Goal: Transaction & Acquisition: Purchase product/service

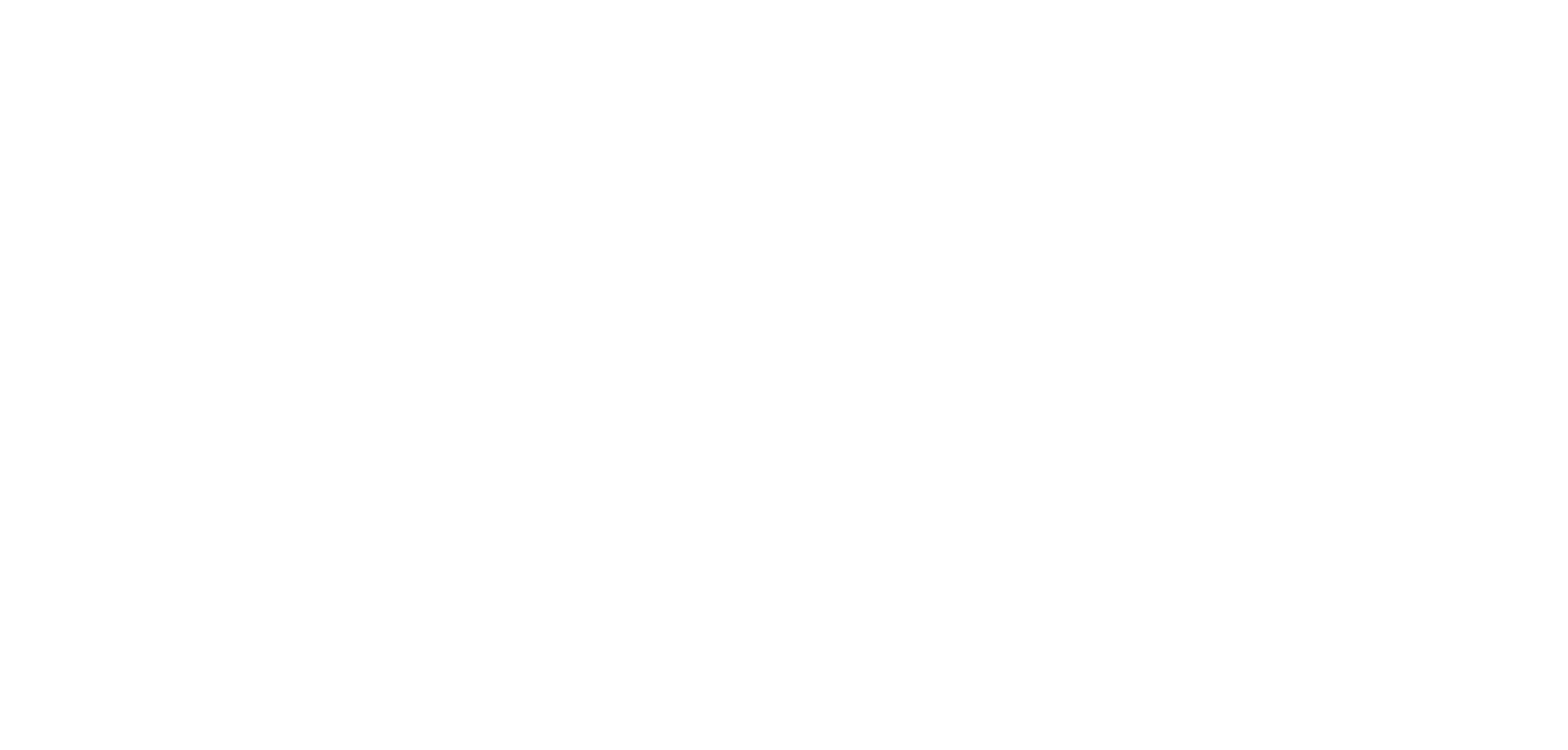
select select "******"
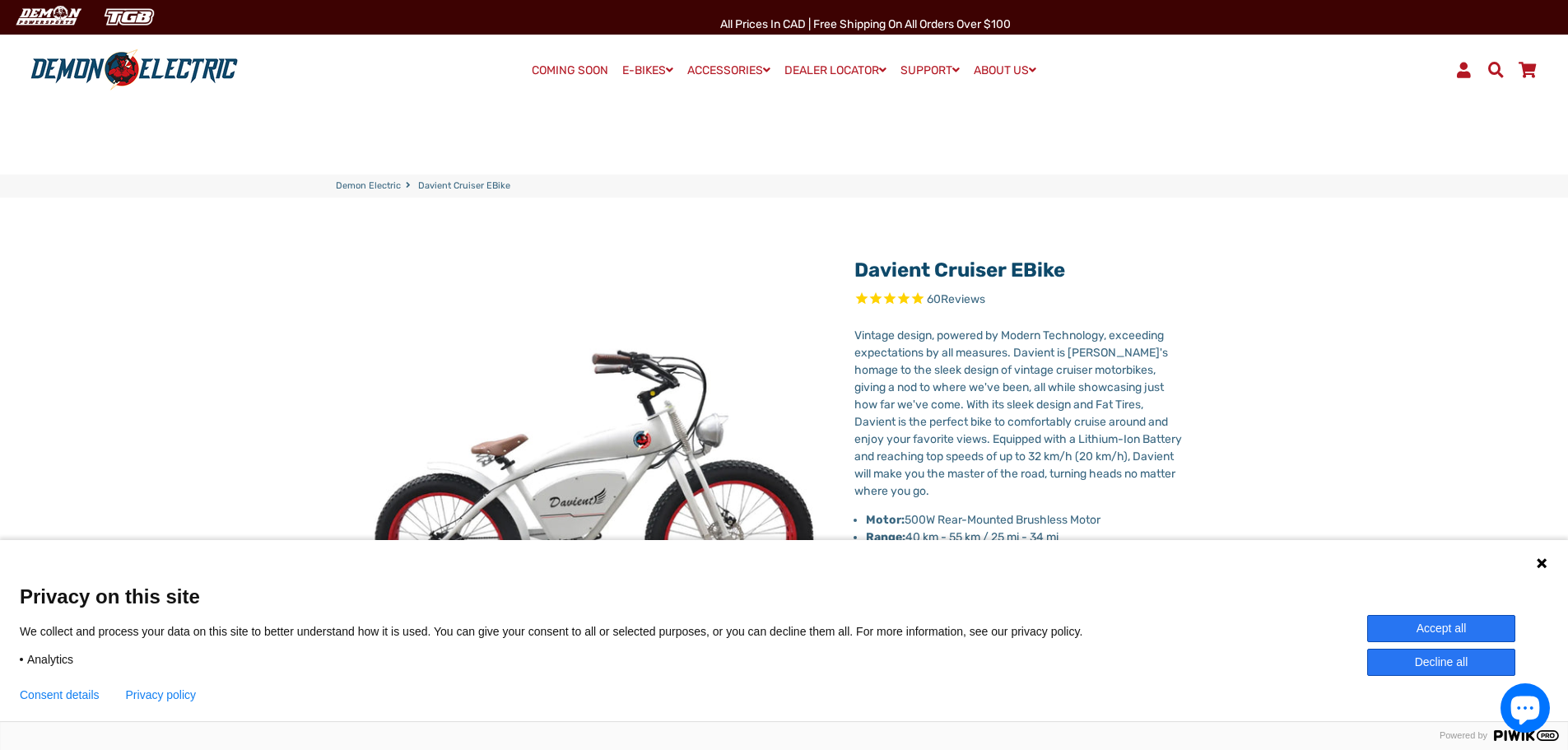
click at [1392, 622] on button "Accept all" at bounding box center [1441, 629] width 148 height 27
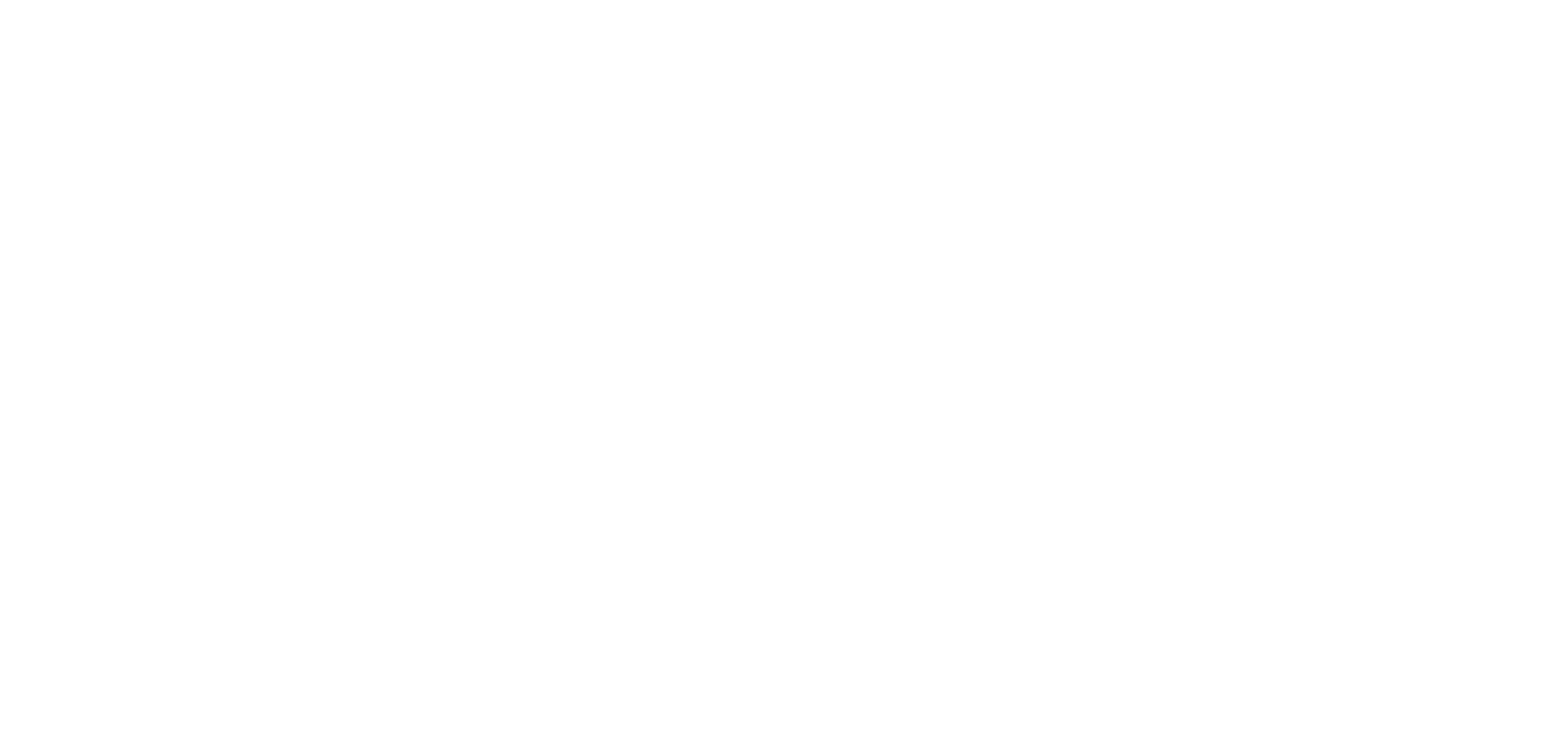
select select "******"
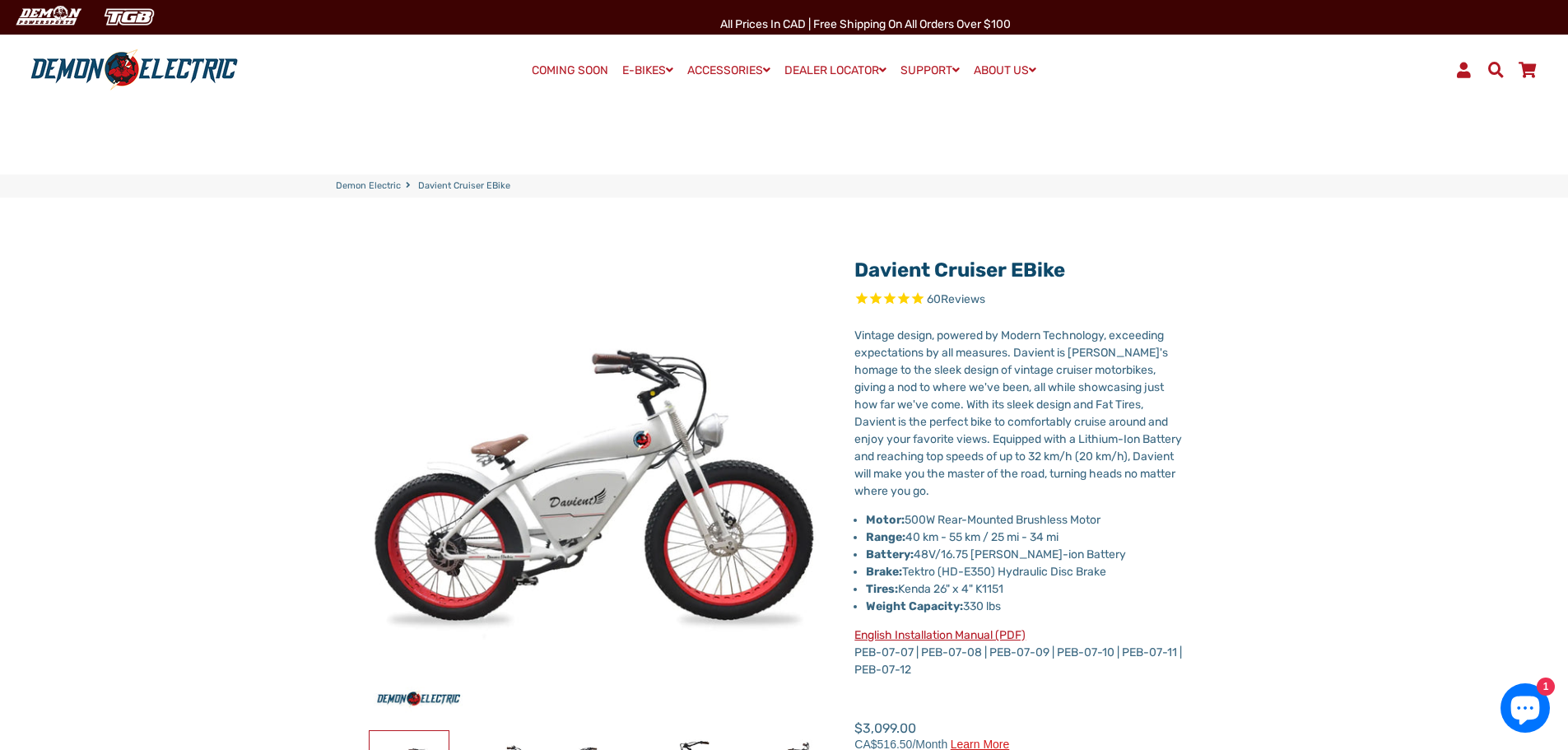
scroll to position [247, 0]
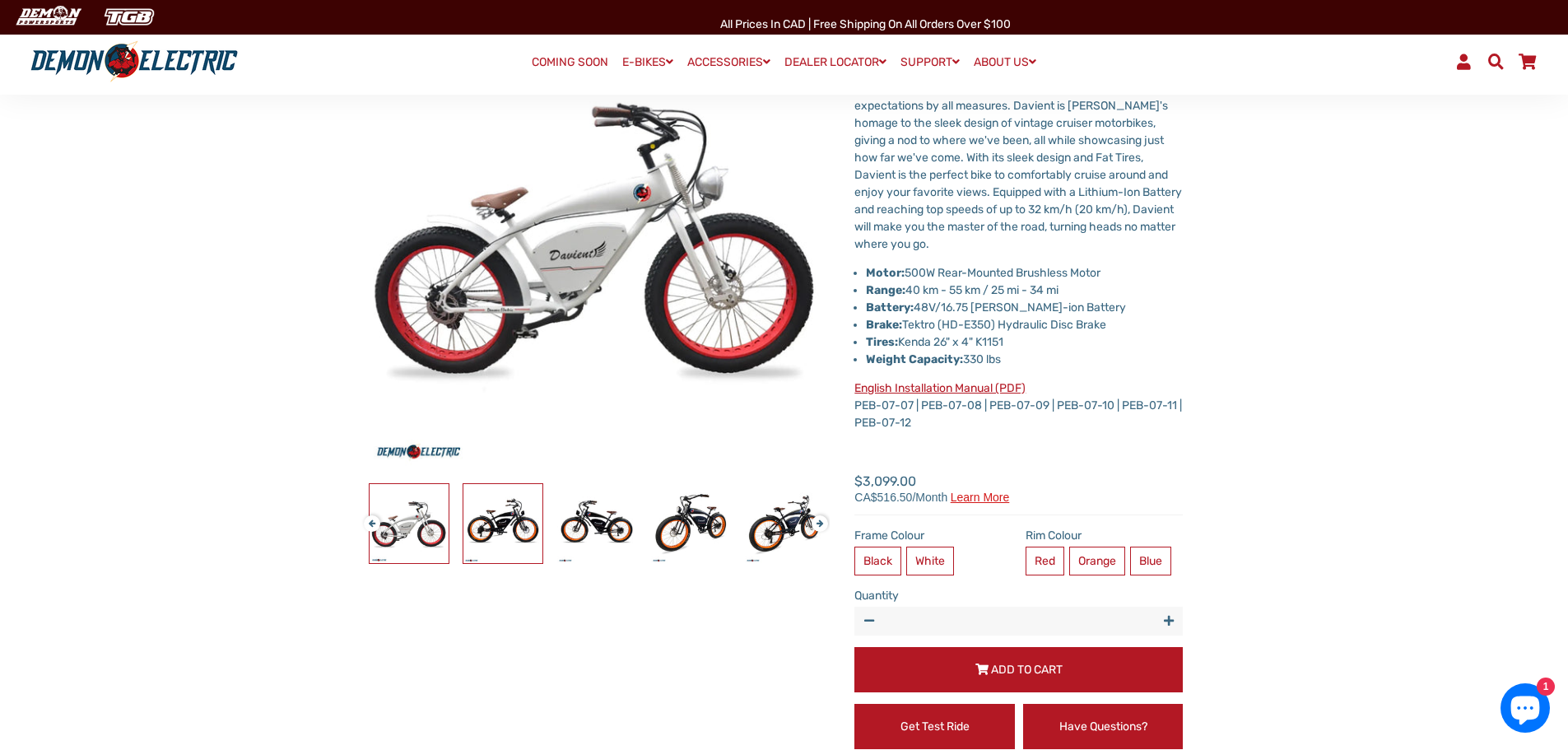
click at [489, 519] on img at bounding box center [502, 523] width 79 height 79
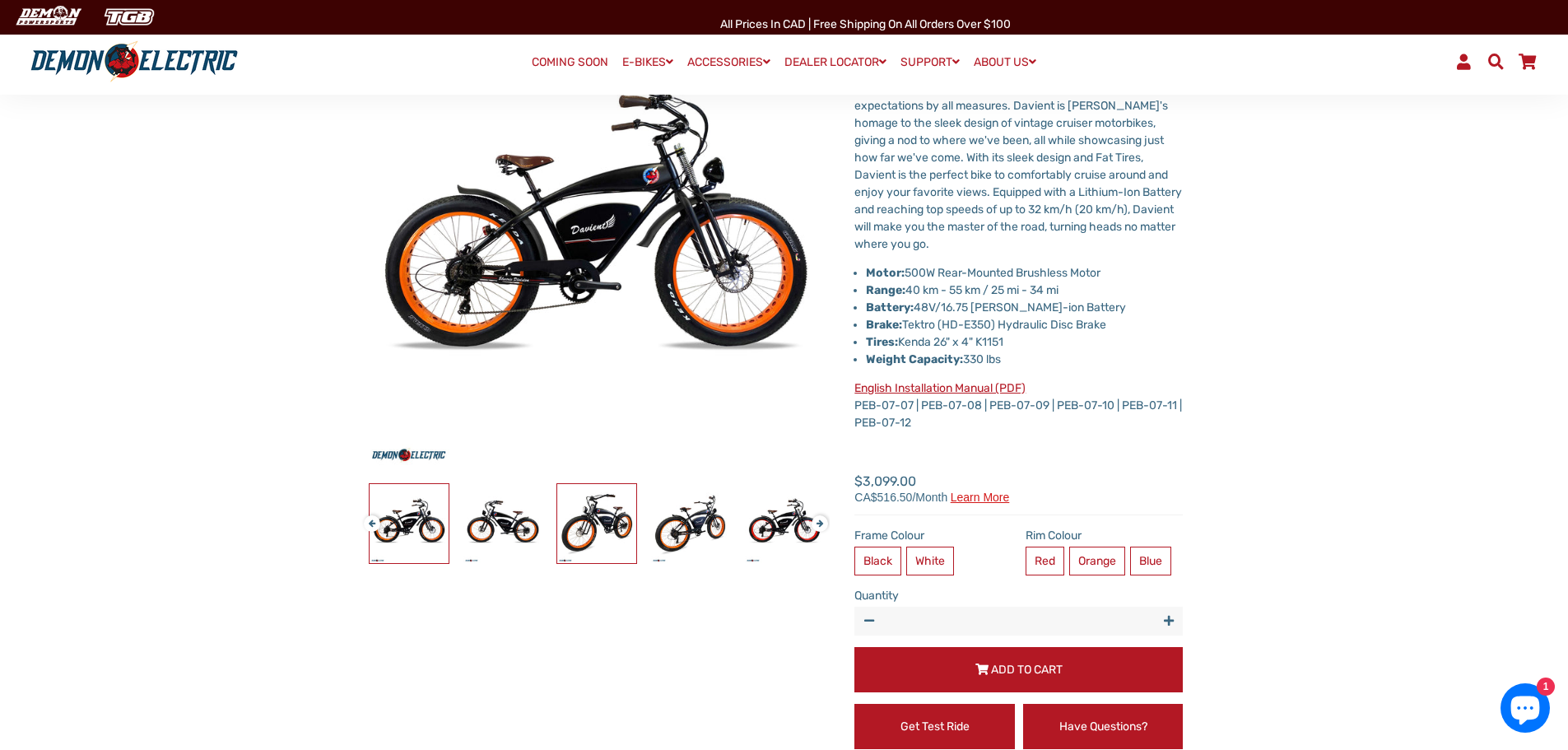
click at [591, 523] on img at bounding box center [596, 523] width 79 height 79
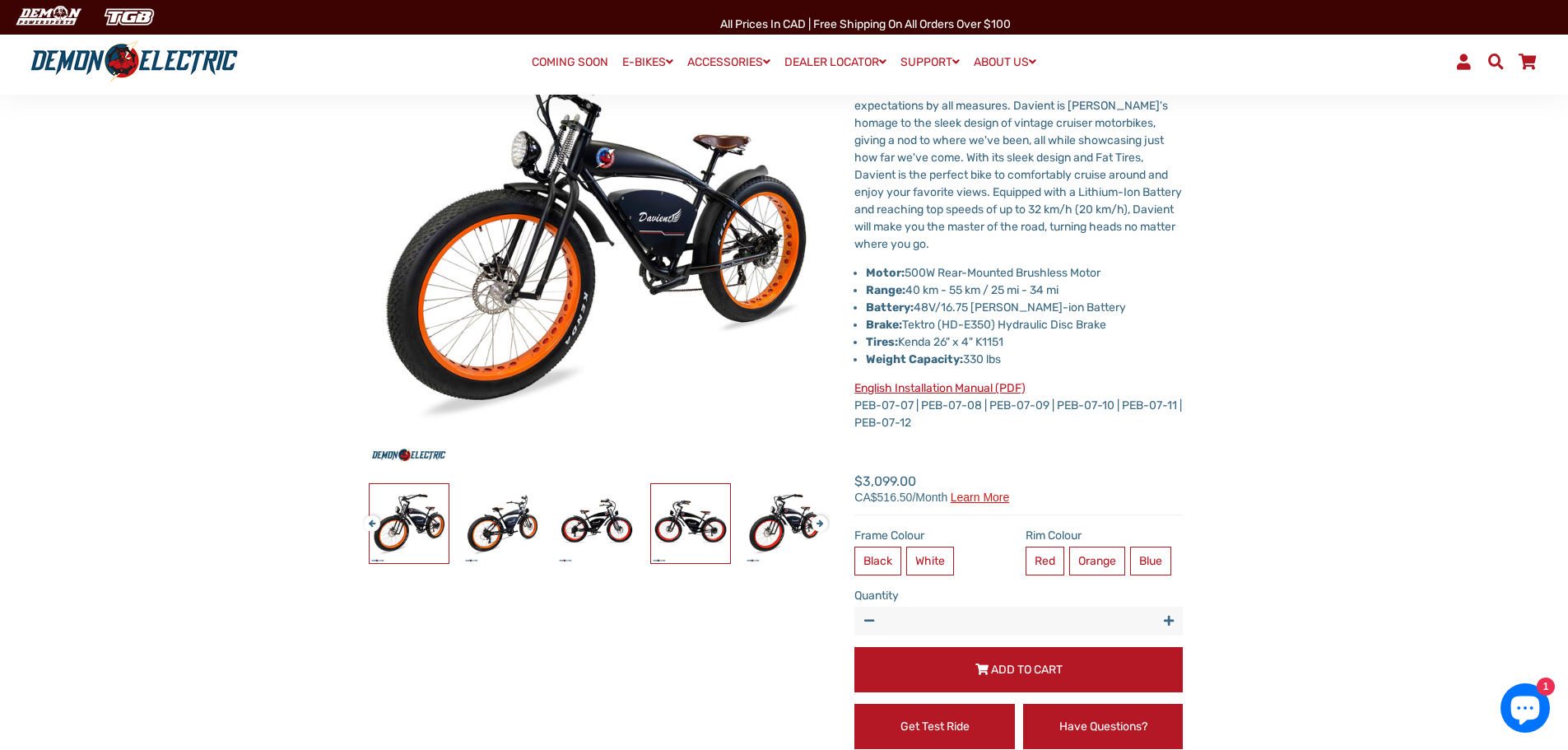
click at [701, 524] on img at bounding box center [690, 523] width 79 height 79
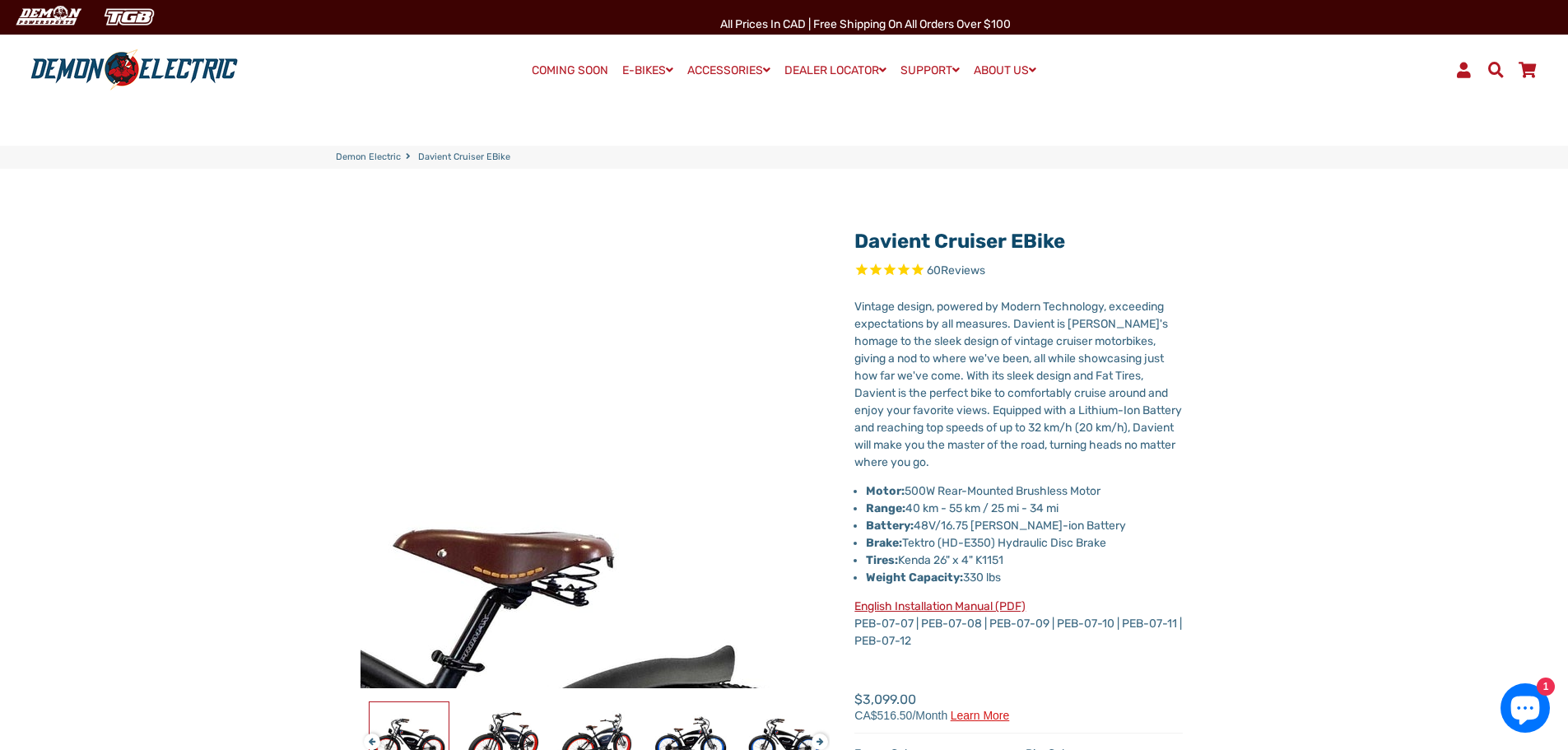
scroll to position [0, 0]
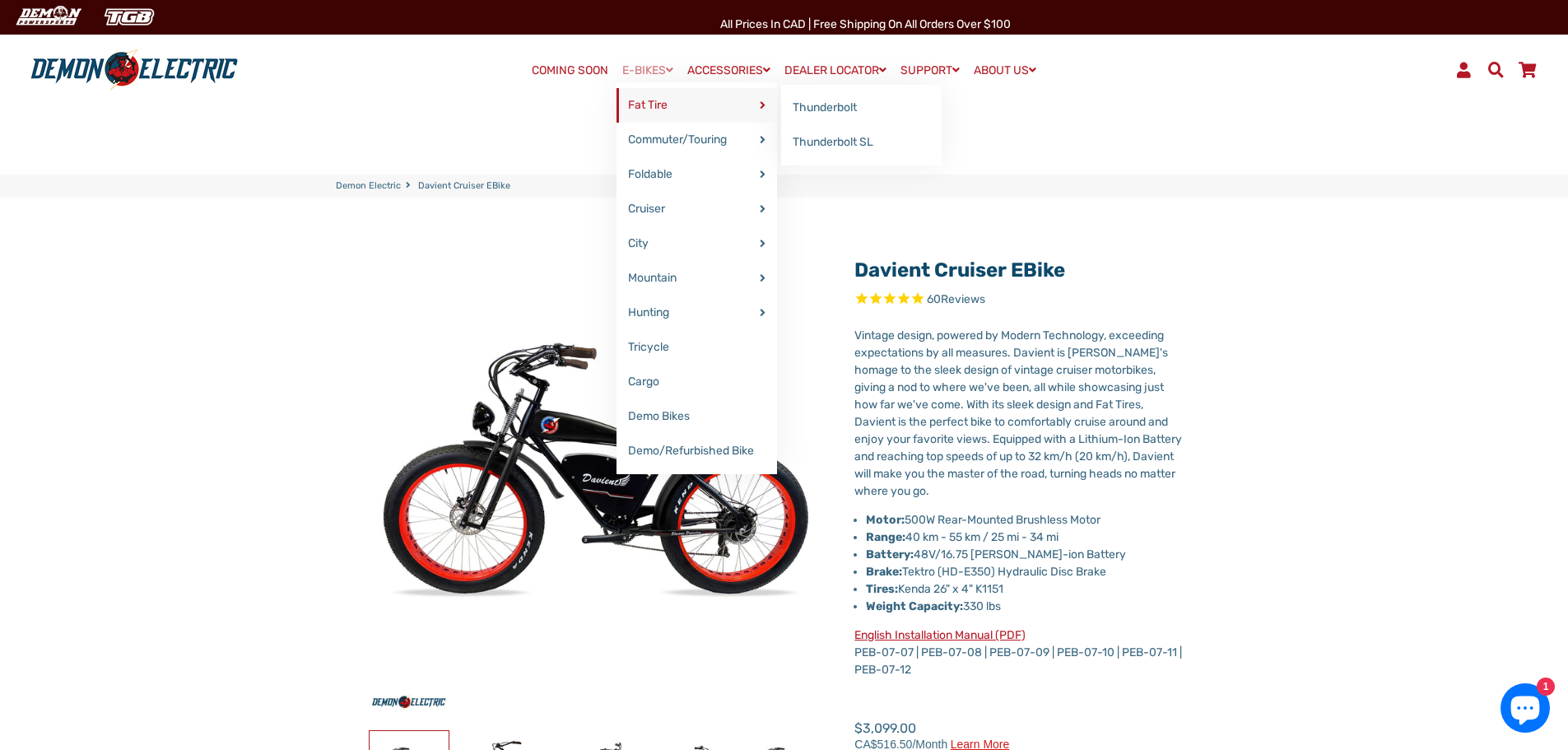
click at [643, 105] on link "Fat Tire" at bounding box center [697, 105] width 160 height 34
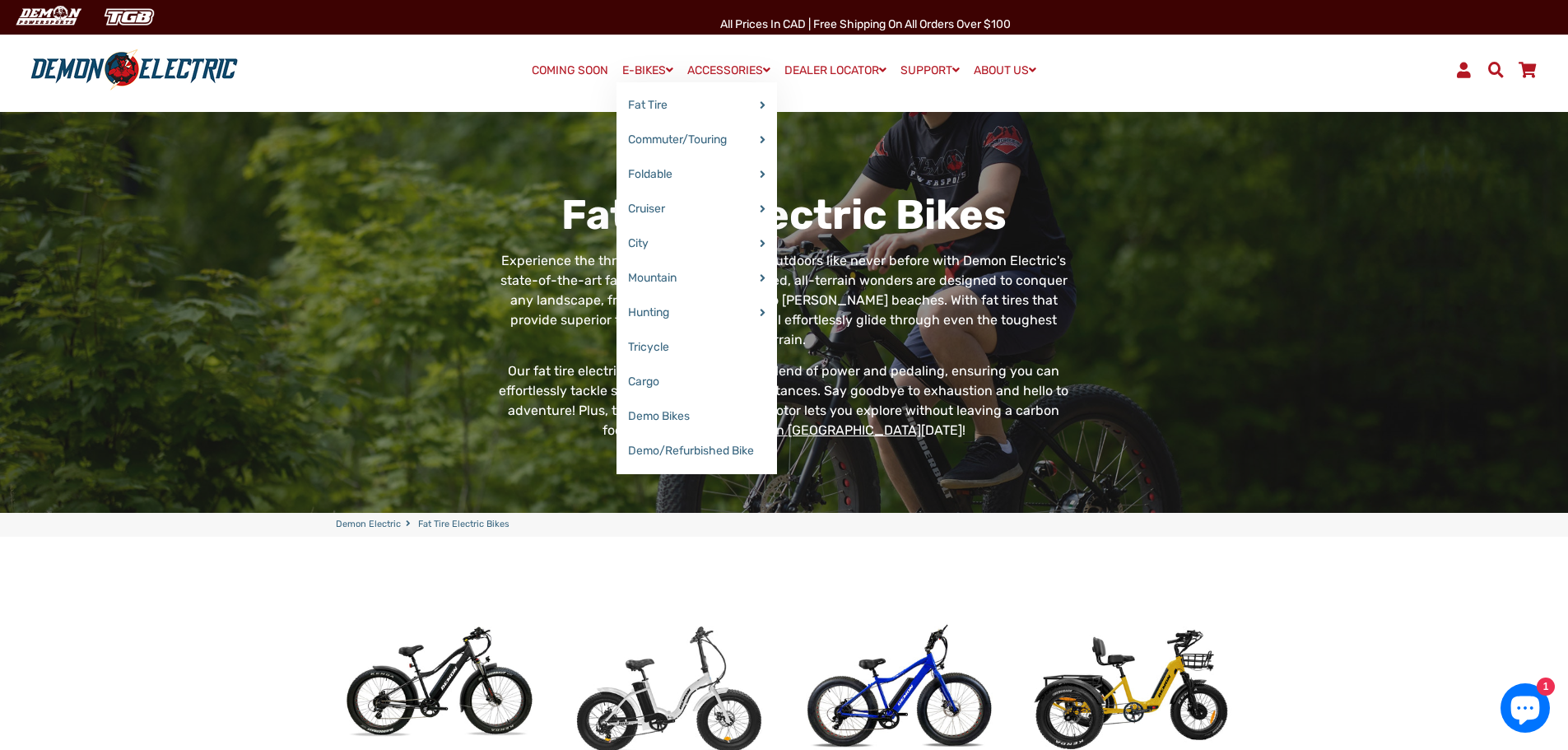
click at [620, 67] on link "E-BIKES" at bounding box center [648, 71] width 62 height 24
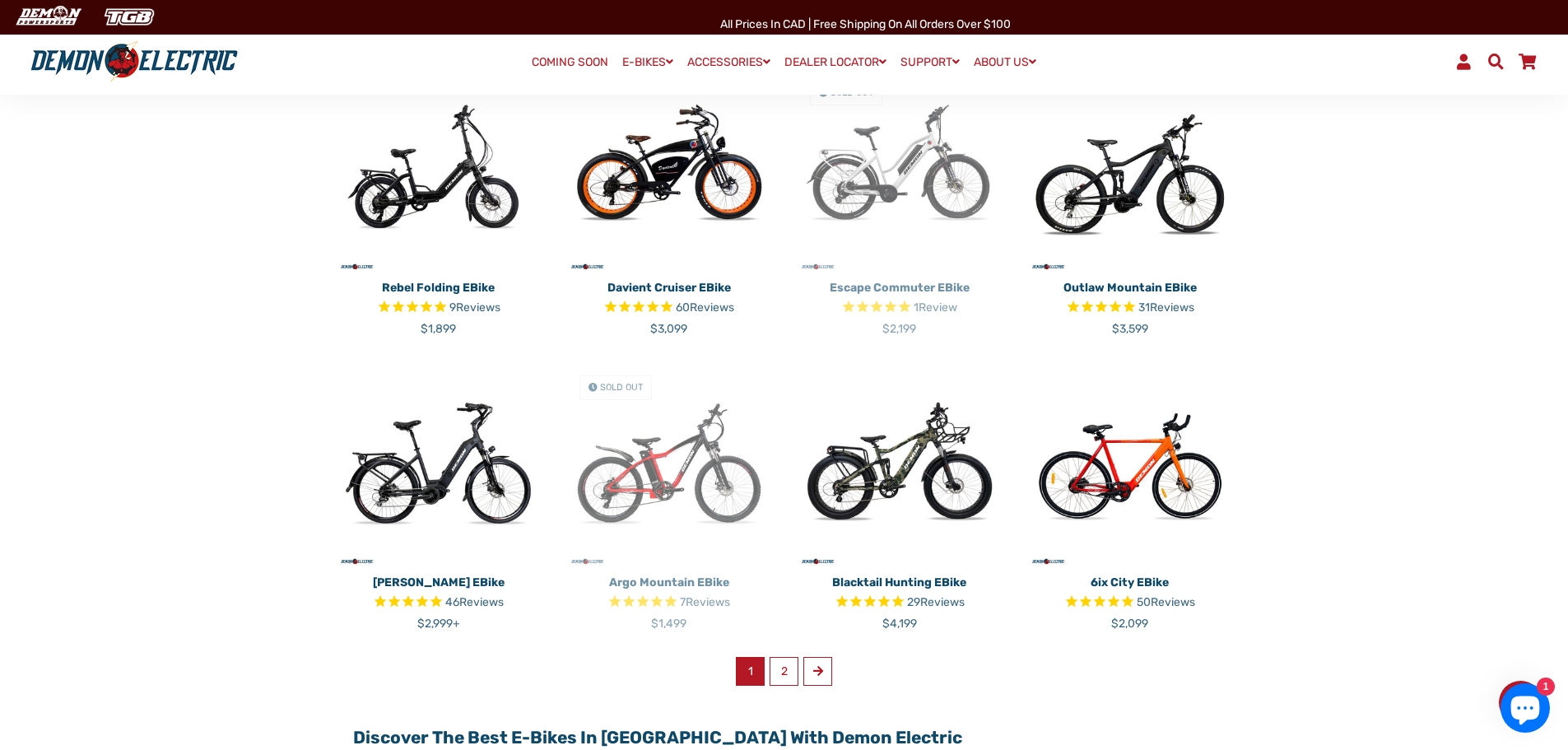
scroll to position [823, 0]
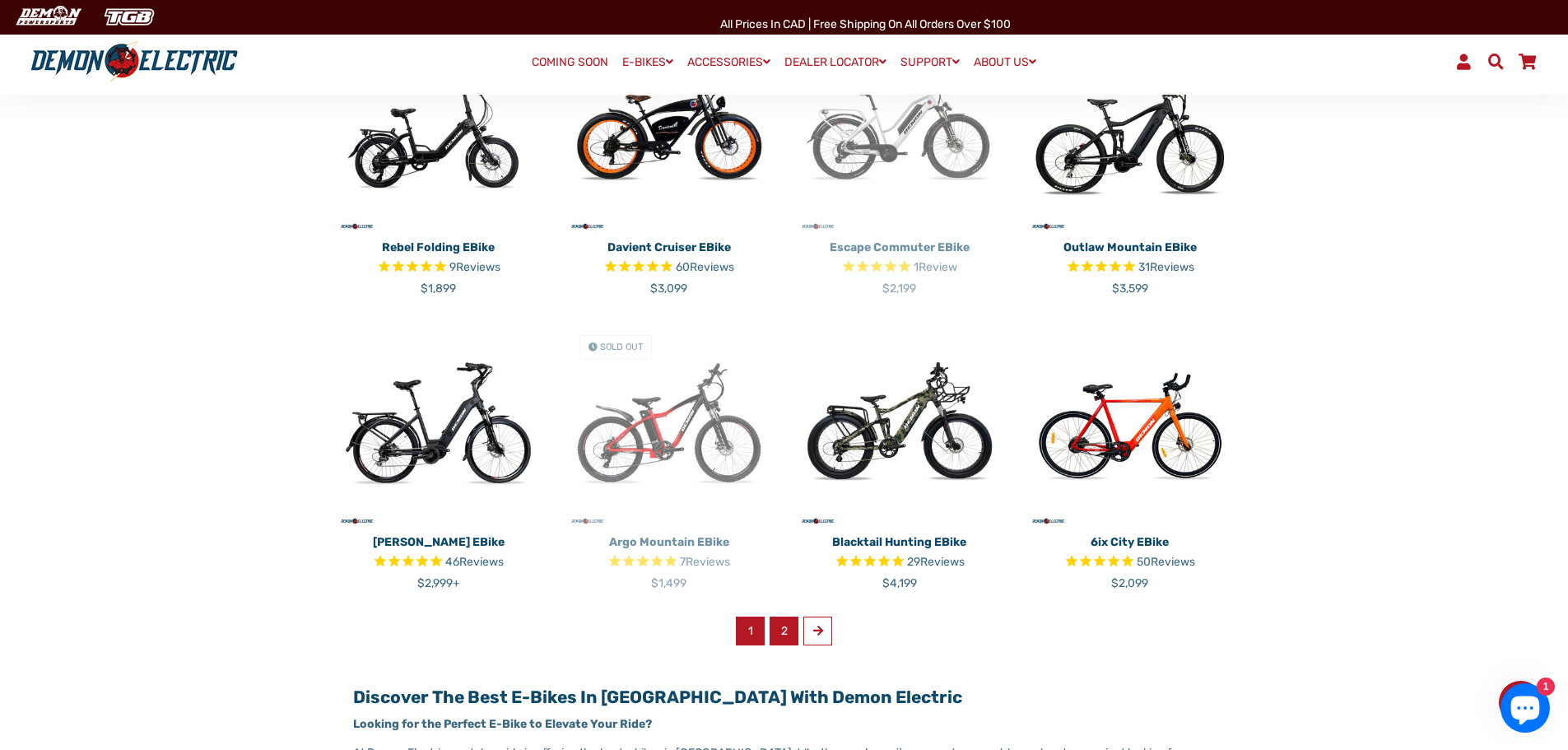
click at [784, 636] on link "2" at bounding box center [784, 631] width 29 height 29
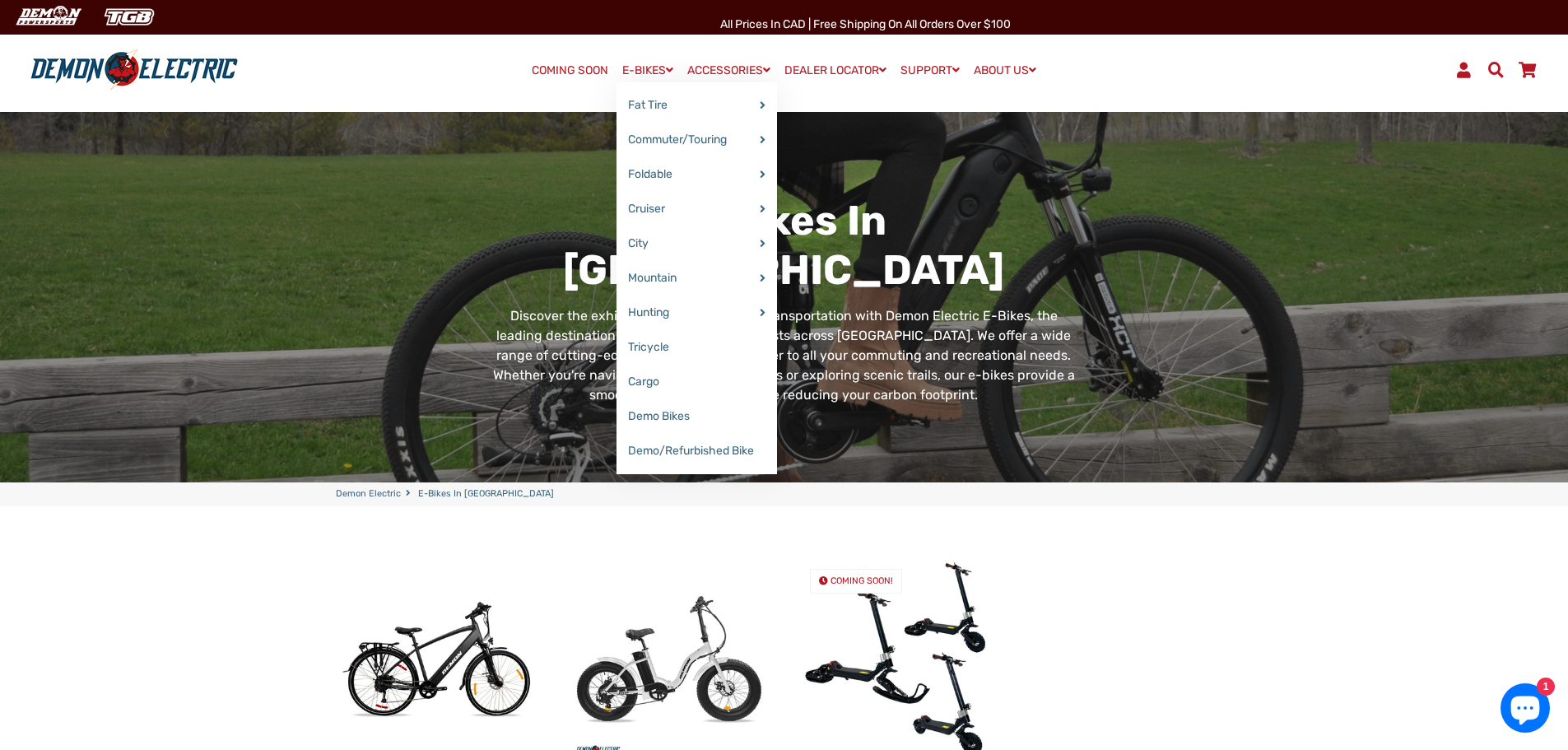
click at [644, 70] on link "E-BIKES" at bounding box center [648, 71] width 62 height 24
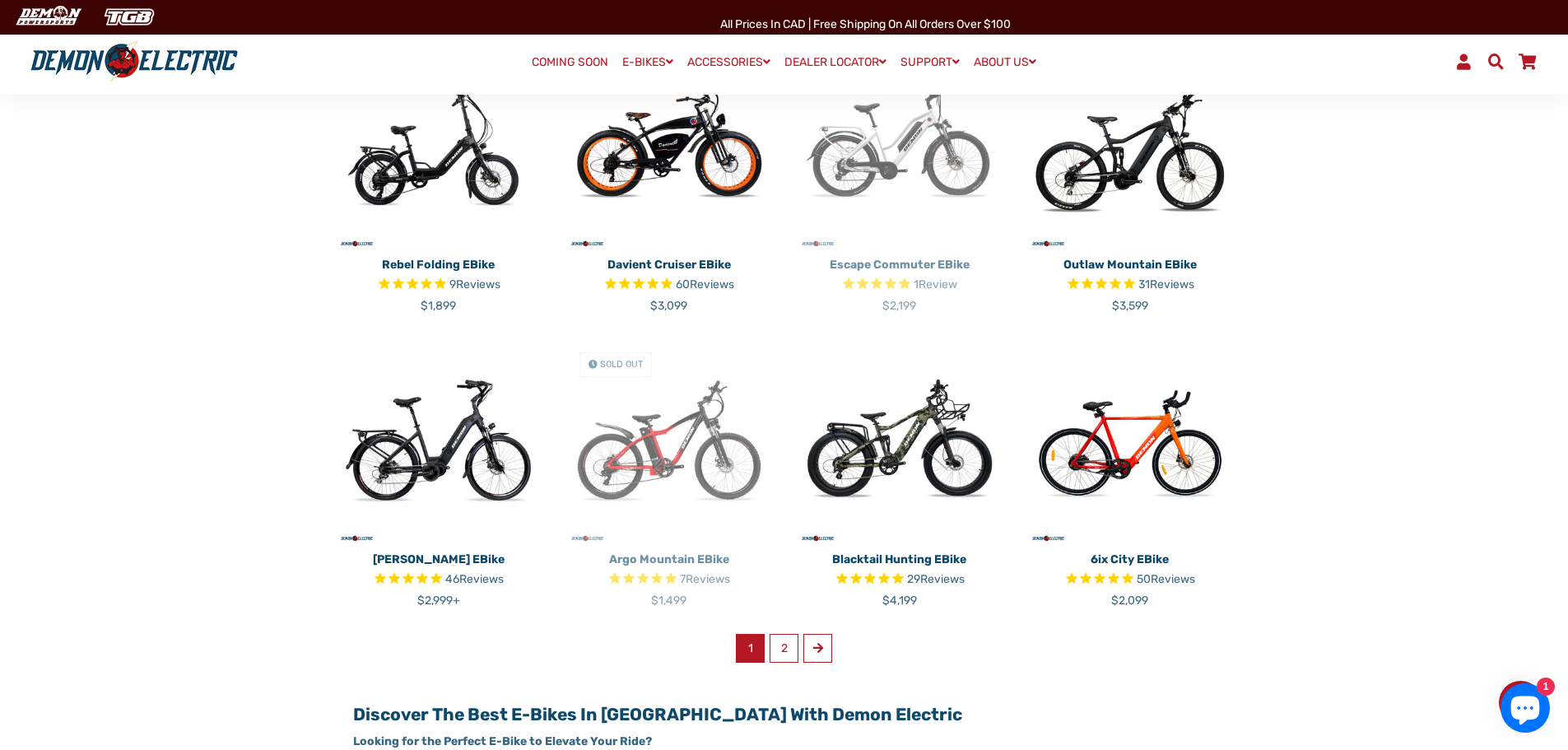
scroll to position [823, 0]
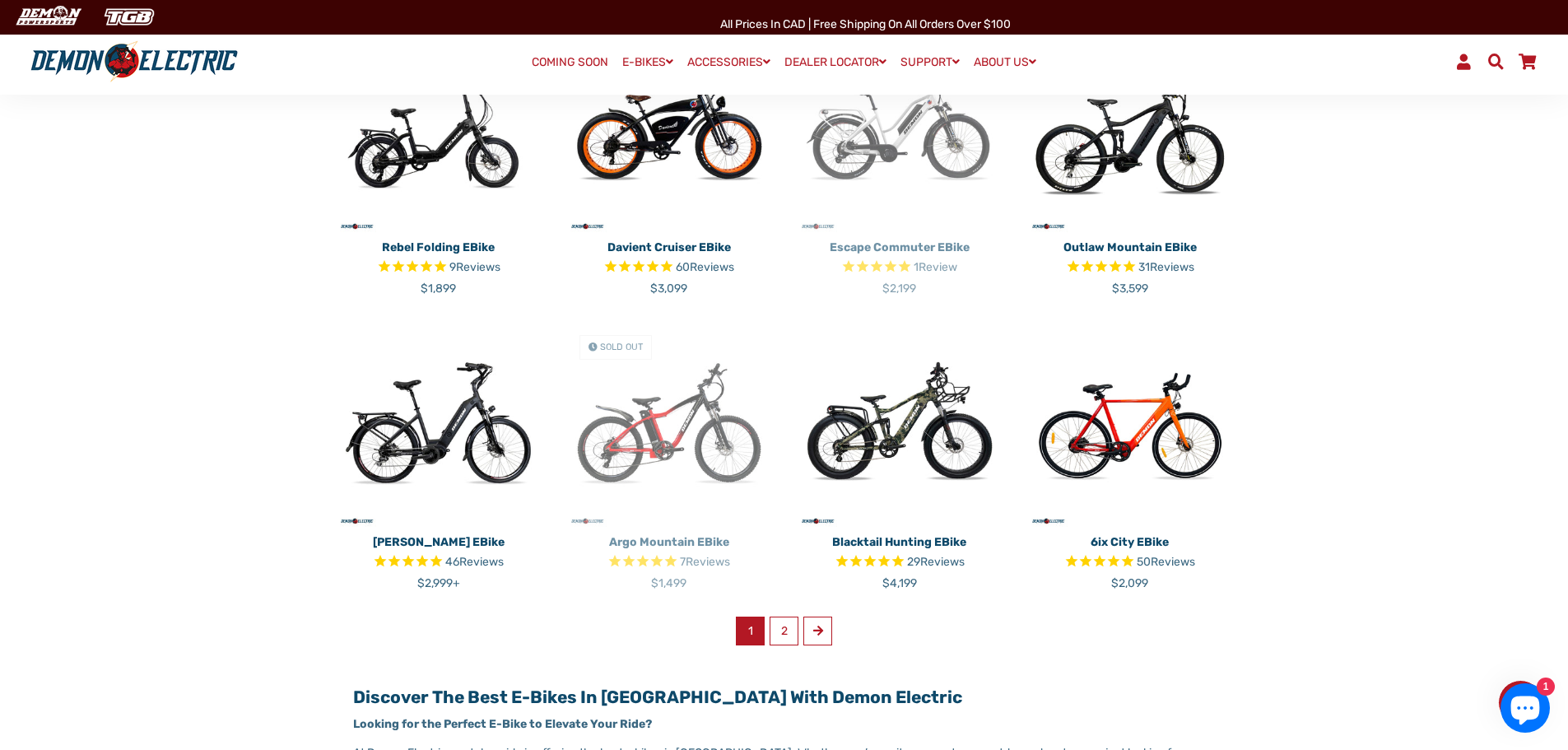
click at [698, 132] on img at bounding box center [669, 129] width 205 height 205
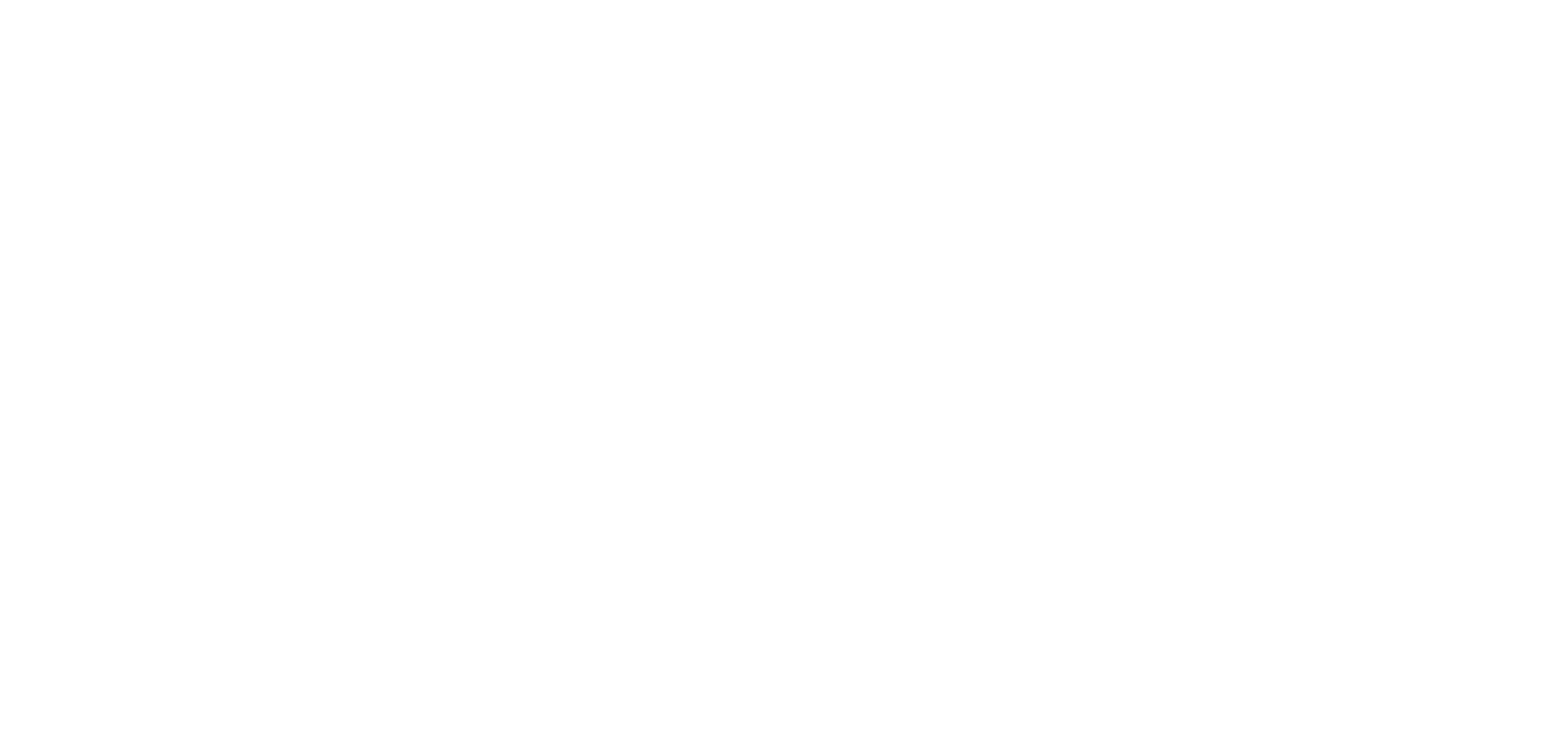
select select "******"
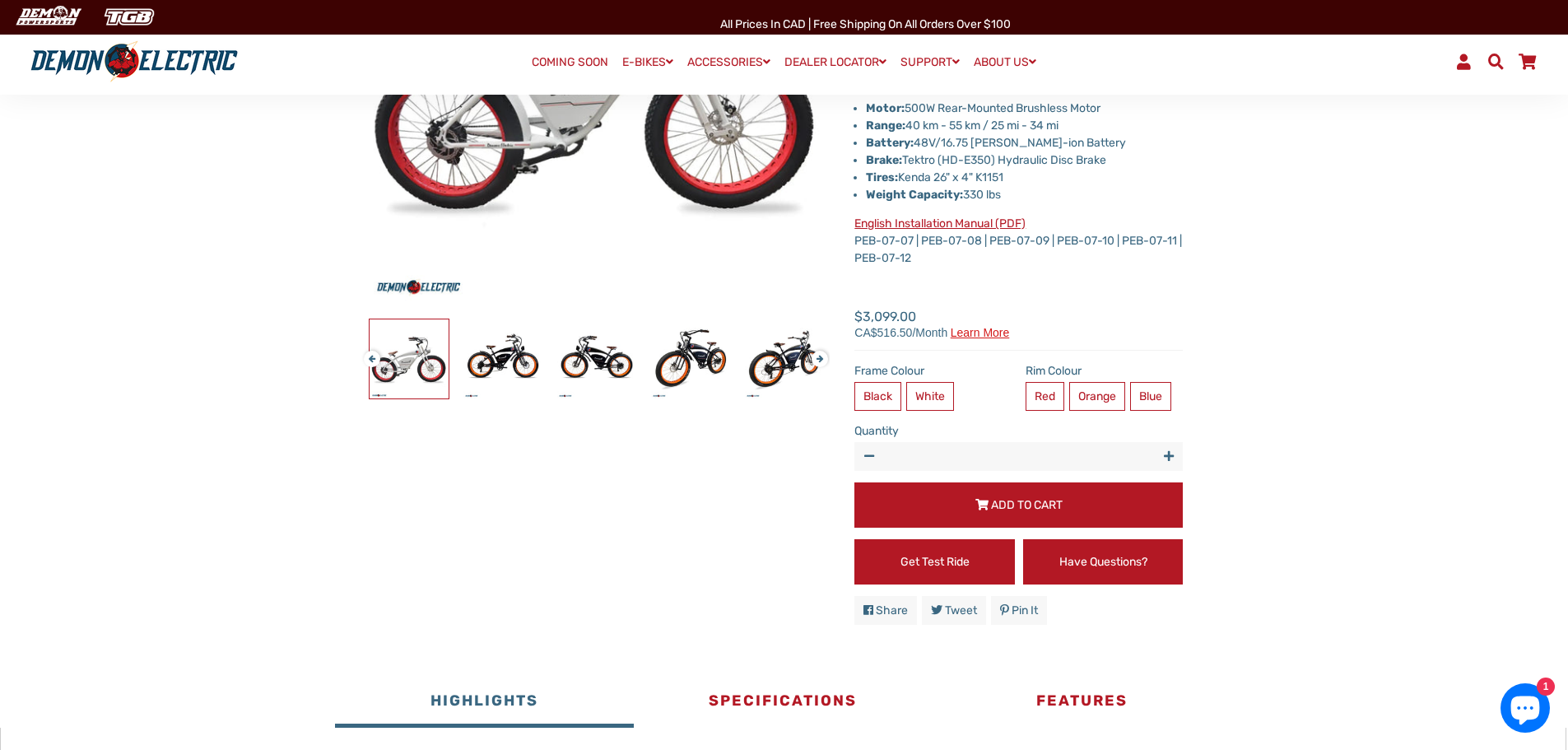
scroll to position [165, 0]
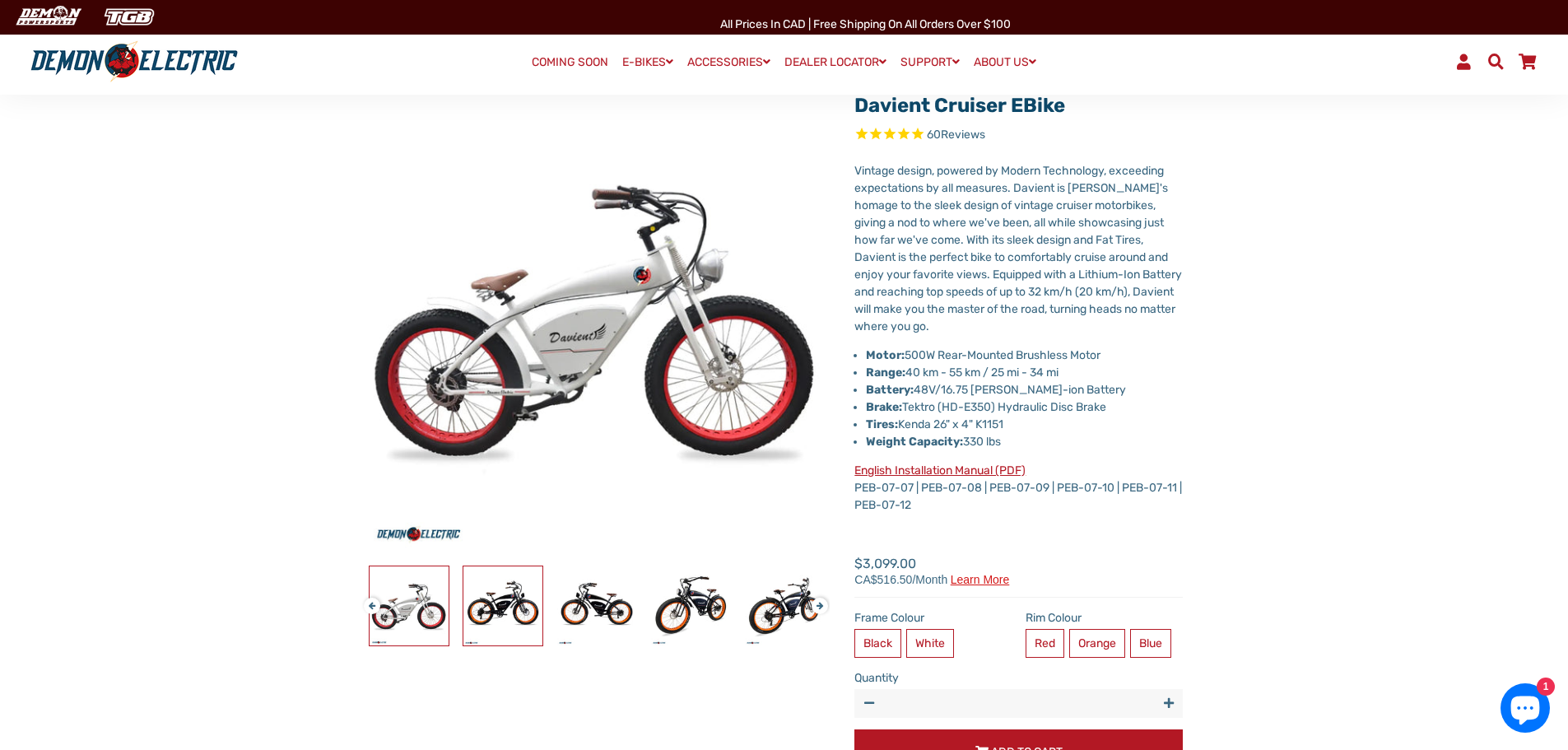
click at [512, 612] on img at bounding box center [502, 605] width 79 height 79
click at [517, 607] on img at bounding box center [502, 605] width 79 height 79
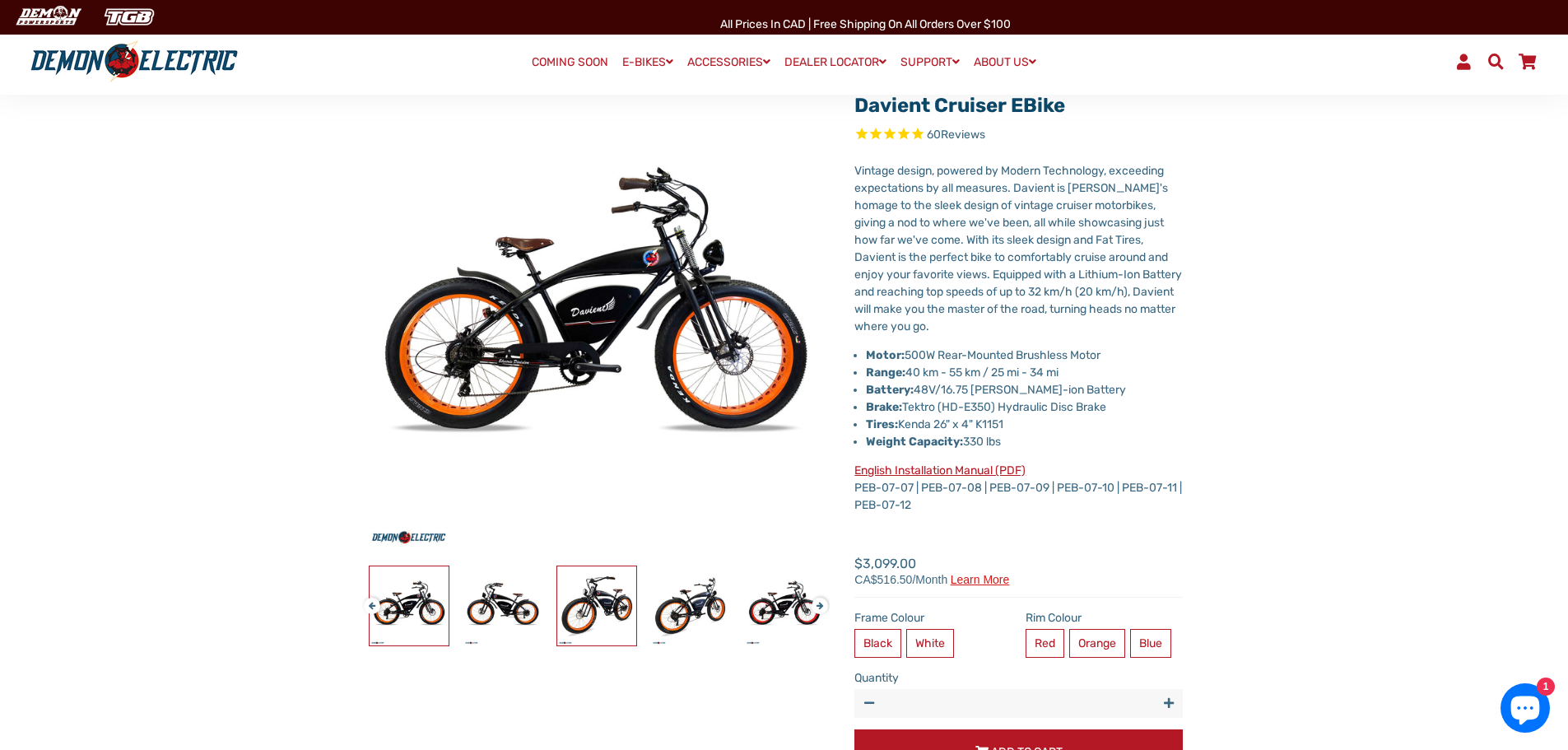
click at [588, 608] on img at bounding box center [596, 605] width 79 height 79
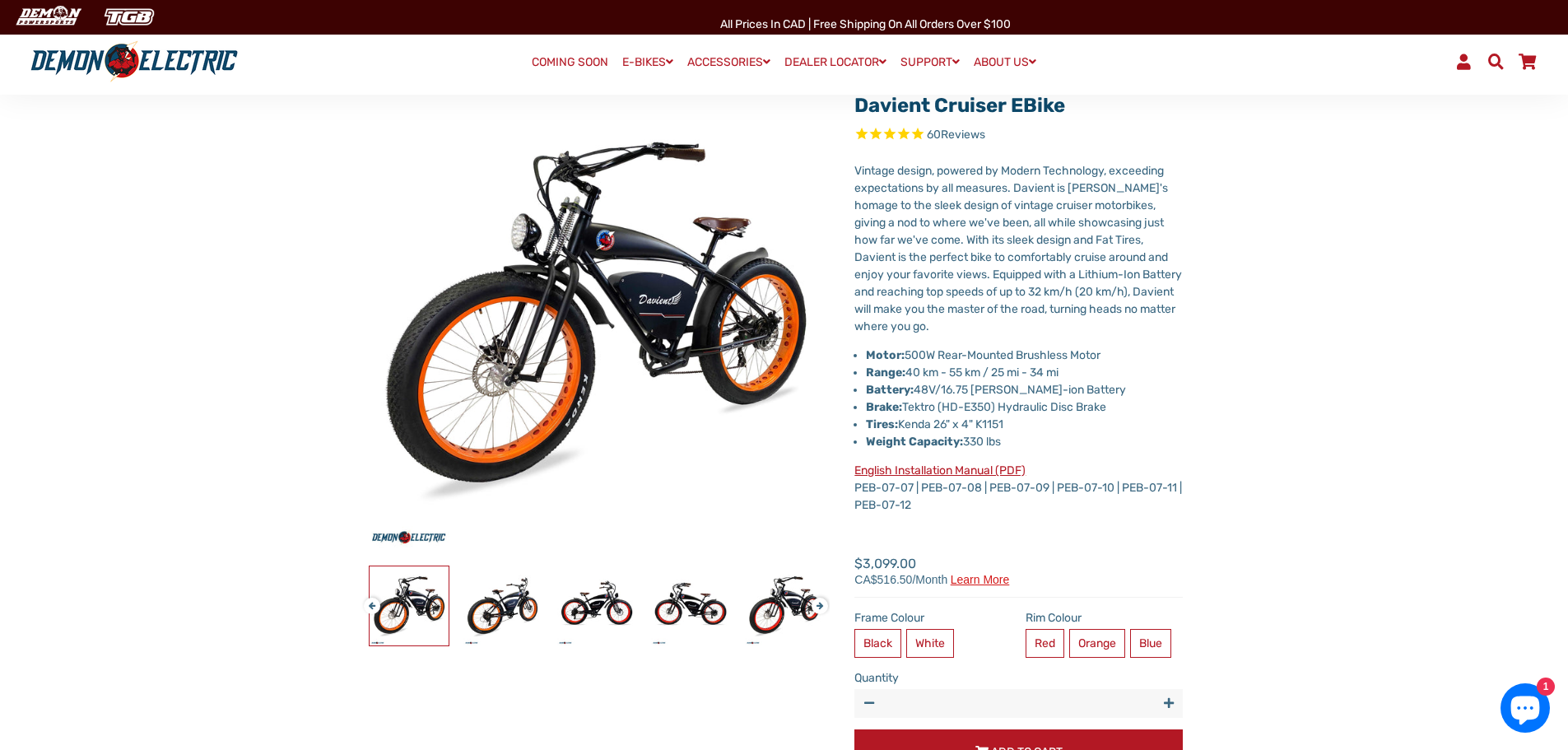
click at [373, 604] on button "Previous" at bounding box center [368, 599] width 10 height 19
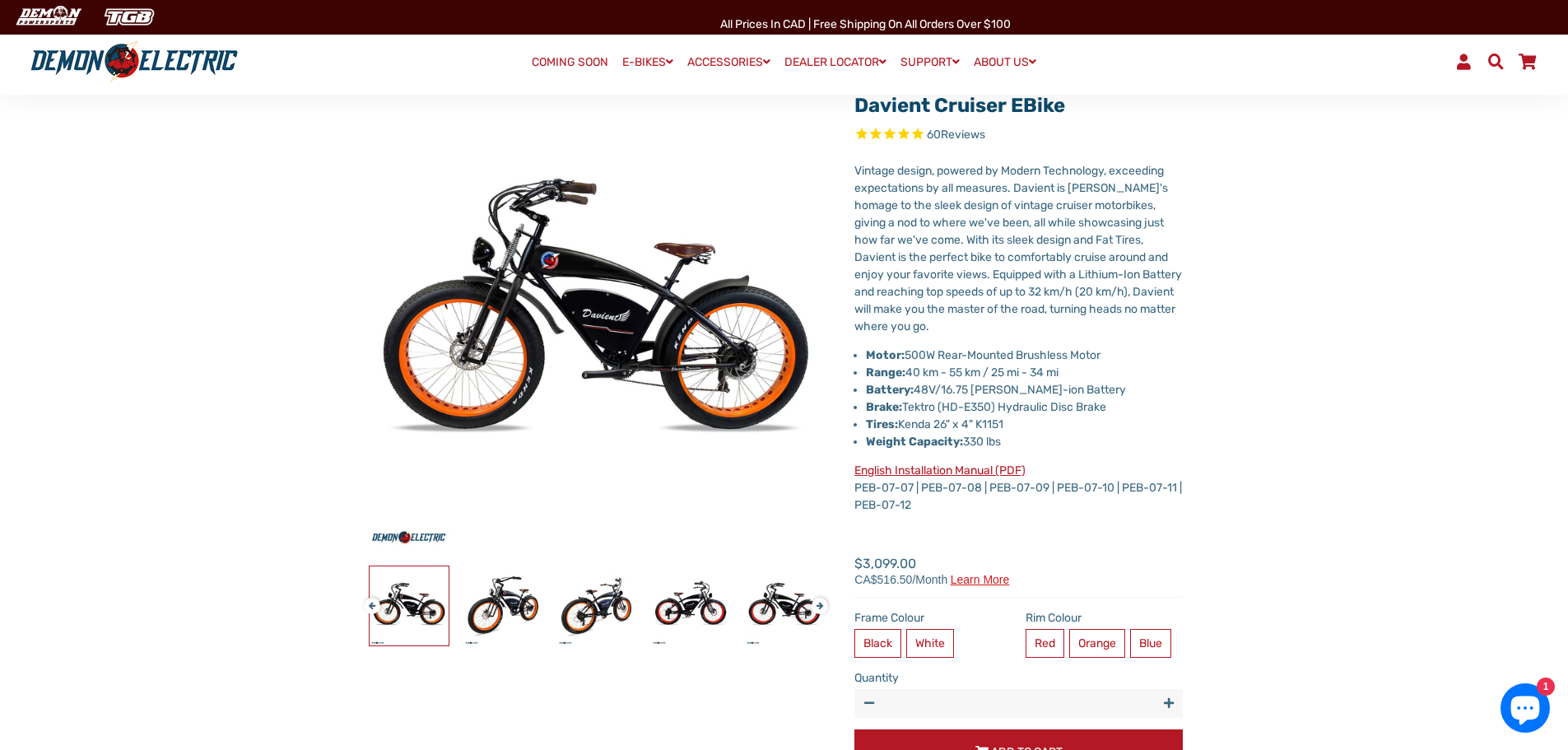
click at [373, 604] on button "Previous" at bounding box center [368, 599] width 10 height 19
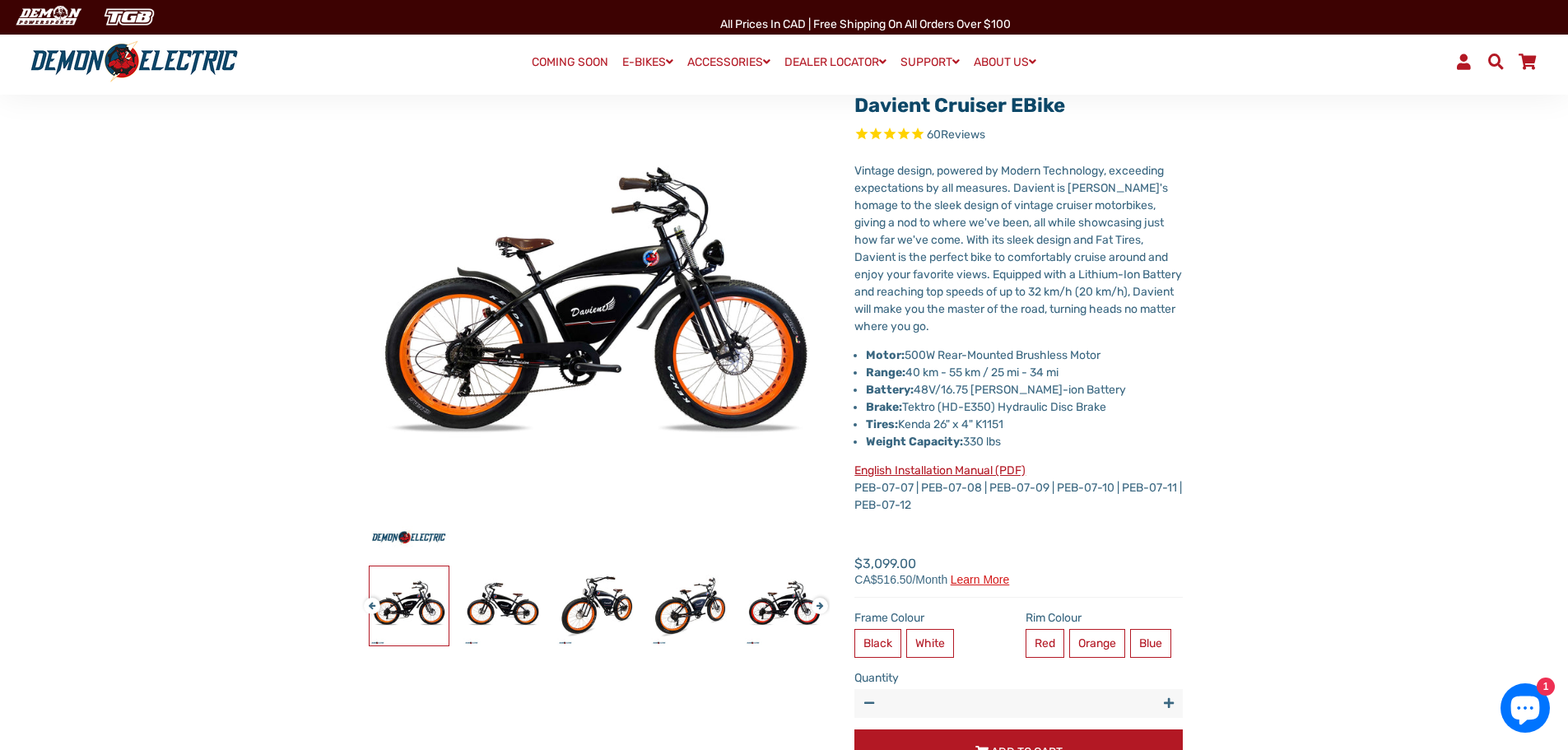
click at [373, 604] on button "Previous" at bounding box center [368, 599] width 10 height 19
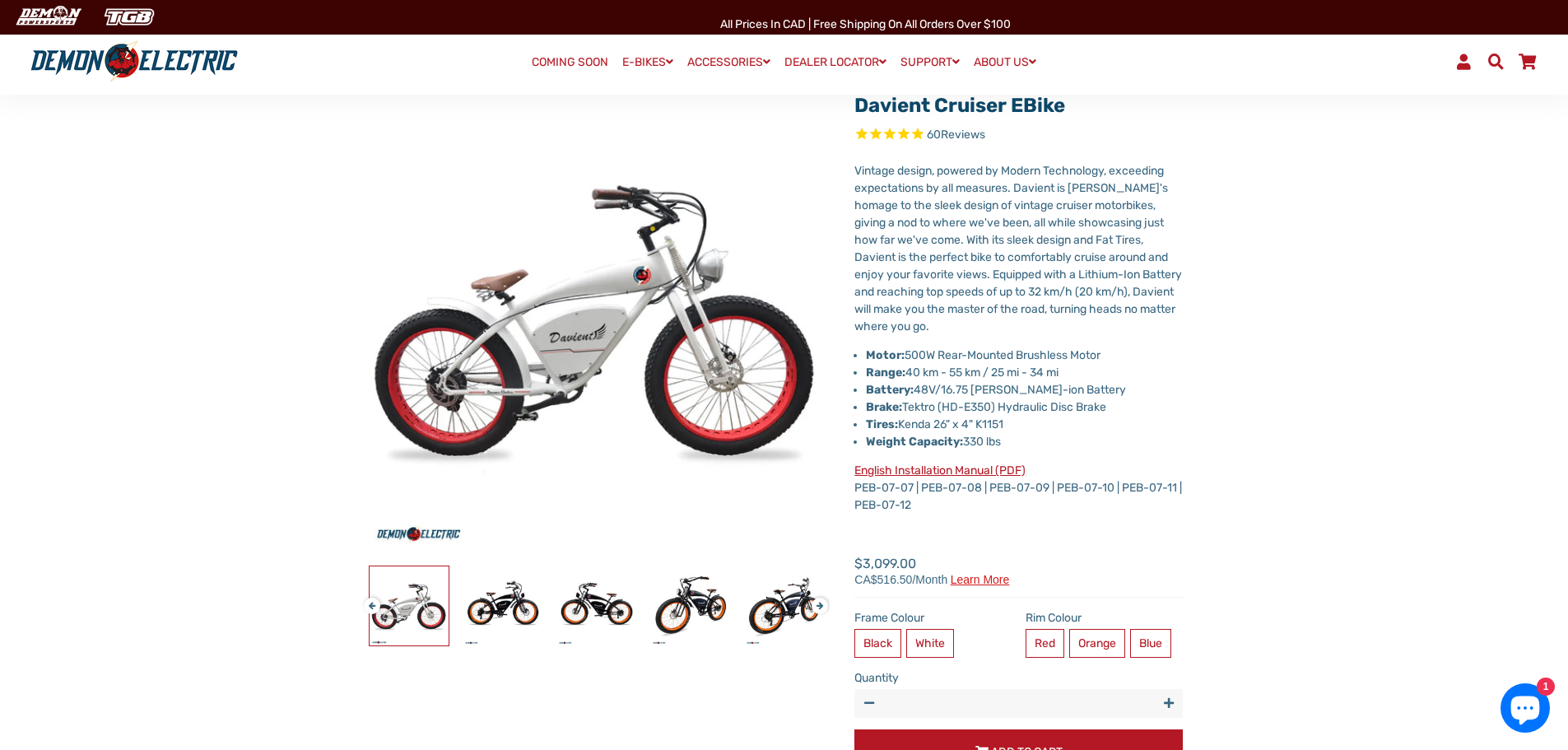
click at [822, 605] on button "Next" at bounding box center [816, 599] width 10 height 19
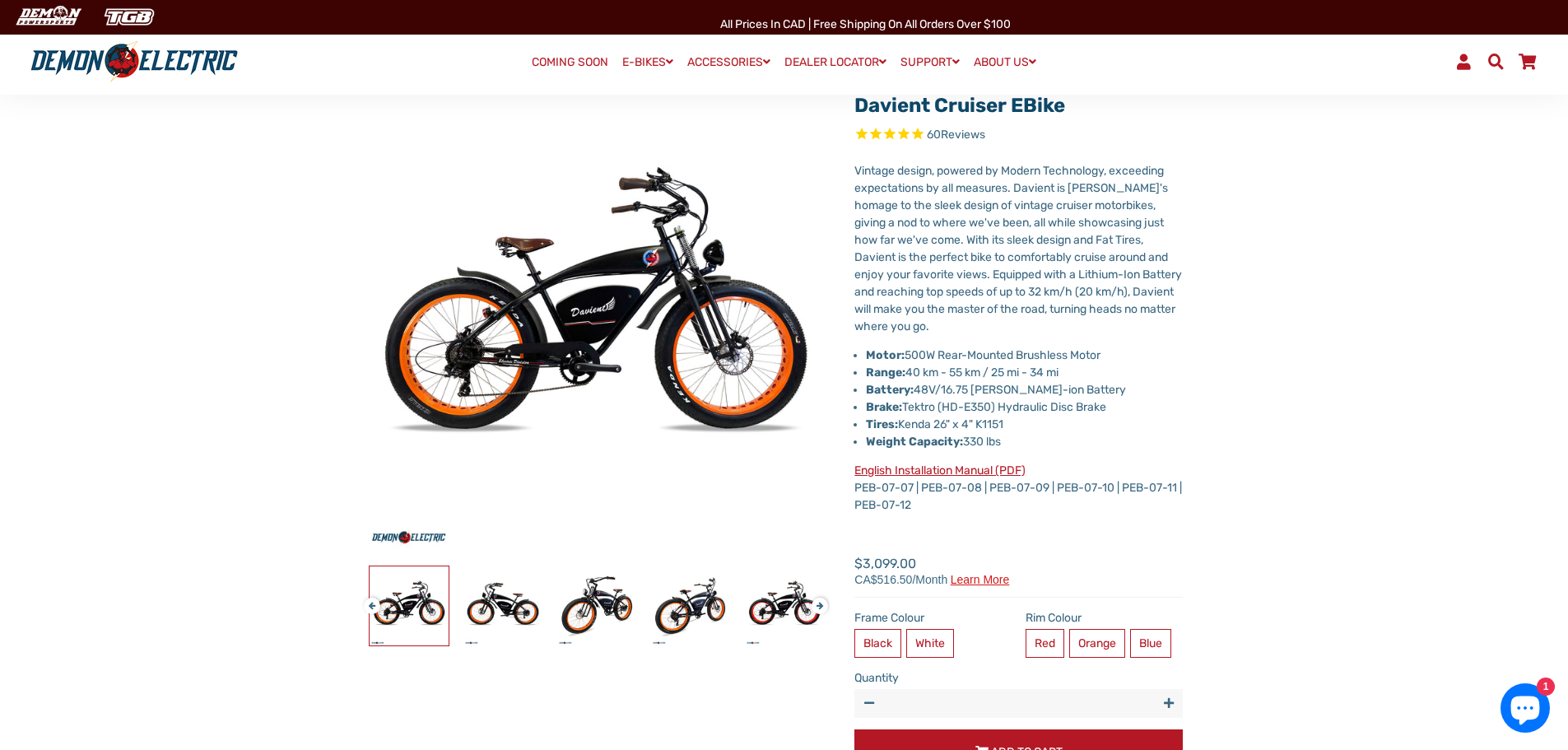
click at [822, 604] on button "Next" at bounding box center [816, 599] width 10 height 19
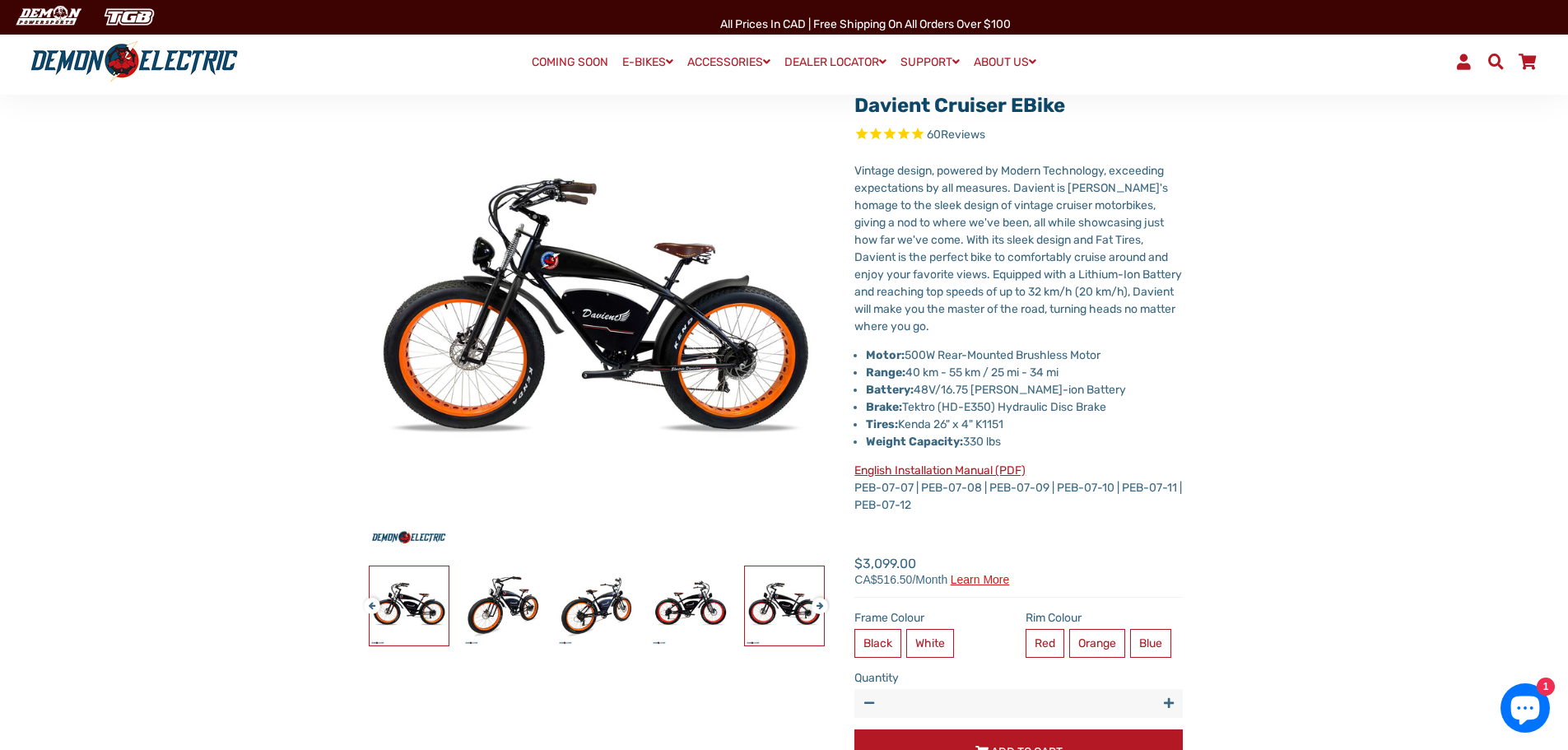
click at [783, 606] on img at bounding box center [784, 605] width 79 height 79
click at [782, 605] on img at bounding box center [784, 605] width 79 height 79
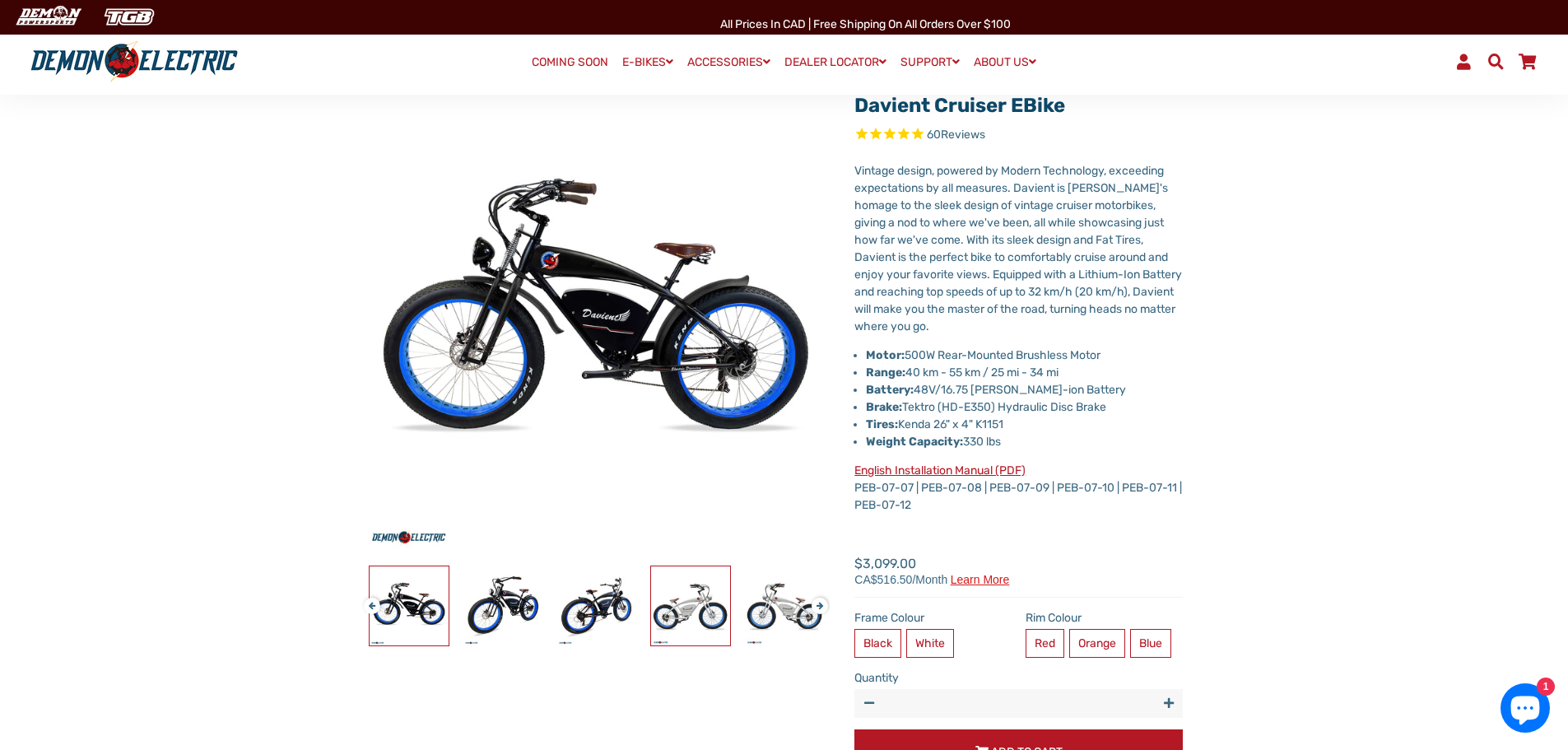
click at [689, 611] on img at bounding box center [690, 605] width 79 height 79
click at [689, 609] on img at bounding box center [690, 605] width 79 height 79
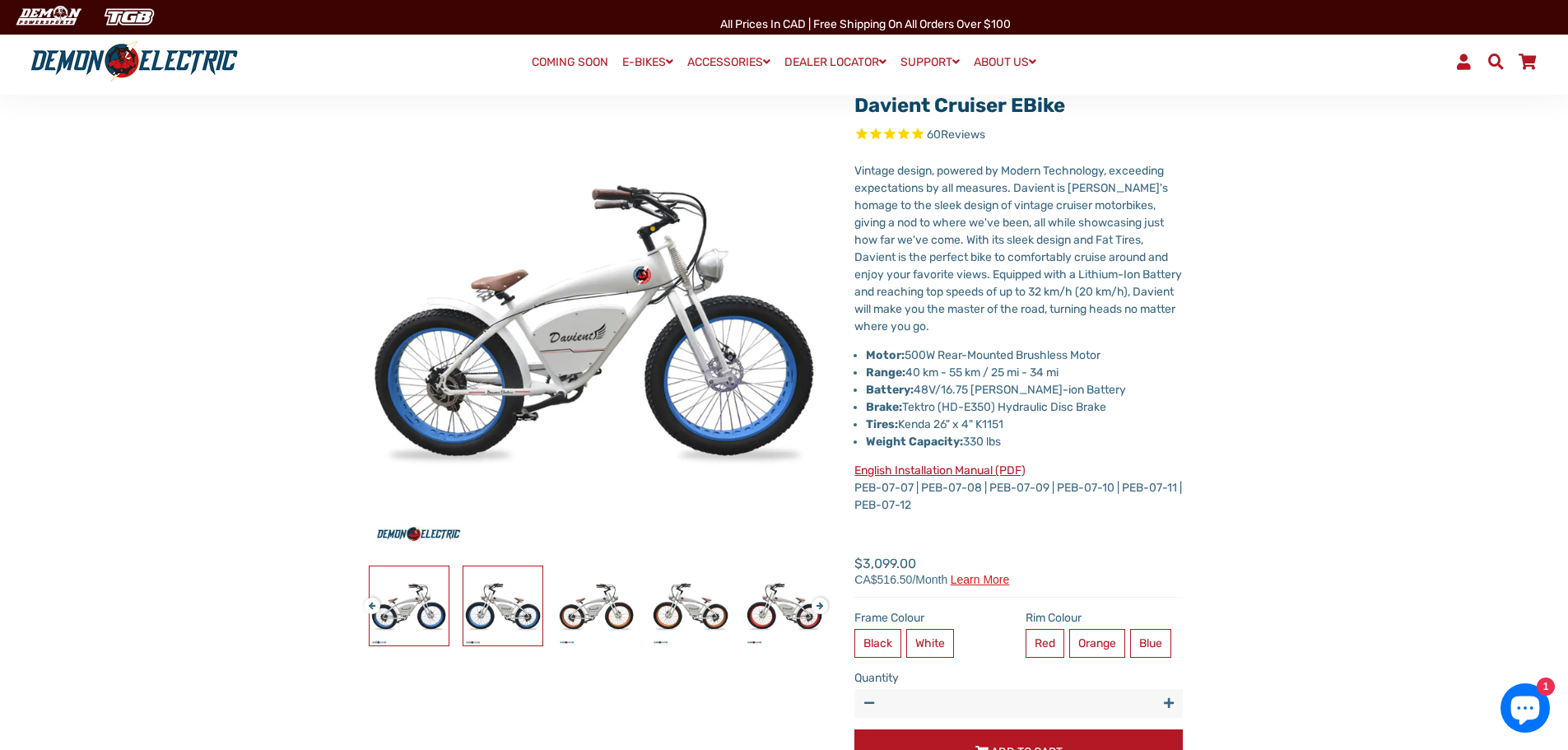
click at [506, 608] on img at bounding box center [502, 605] width 79 height 79
click at [577, 606] on img at bounding box center [596, 605] width 79 height 79
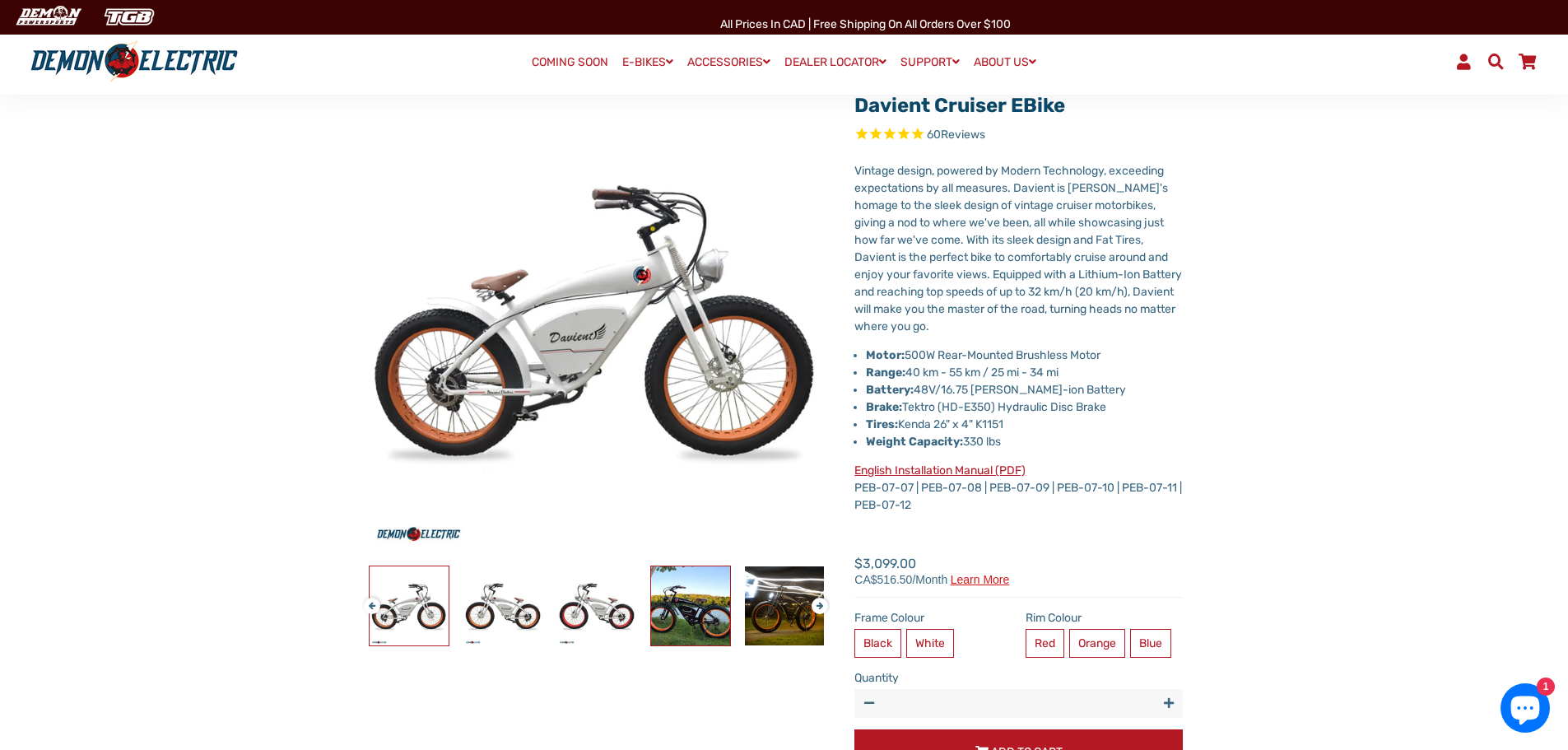
click at [671, 613] on img at bounding box center [690, 605] width 79 height 79
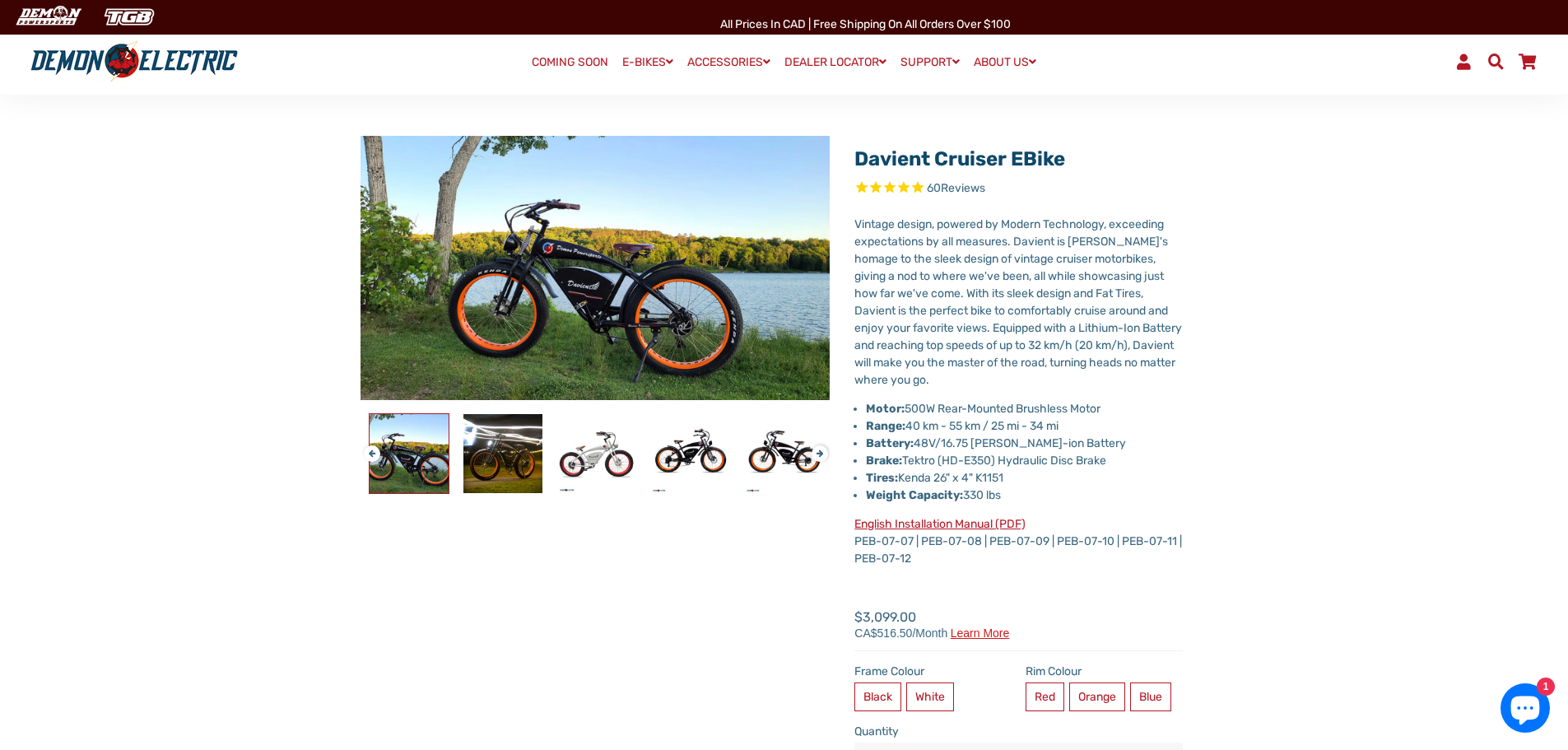
scroll to position [82, 0]
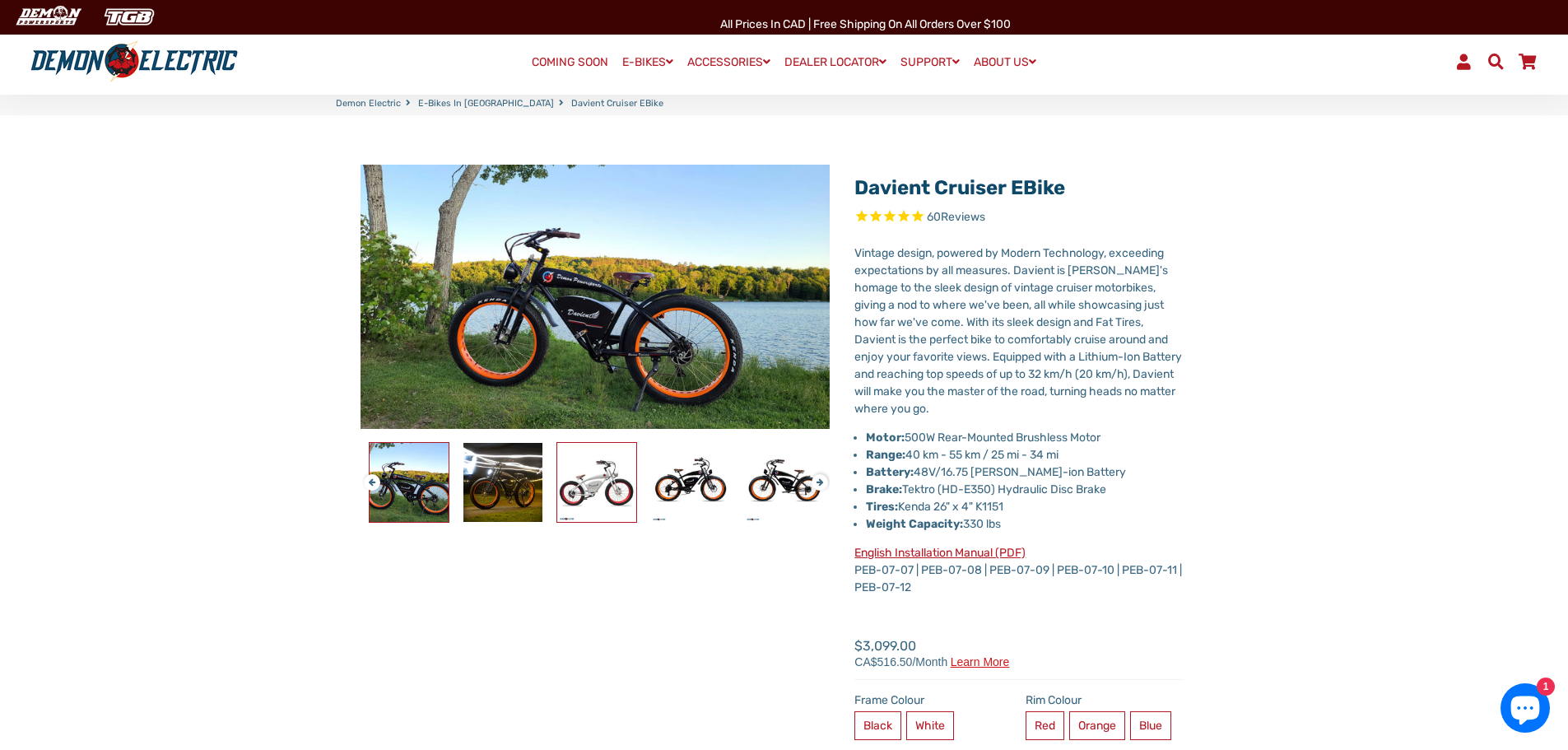
click at [596, 507] on img at bounding box center [596, 482] width 79 height 79
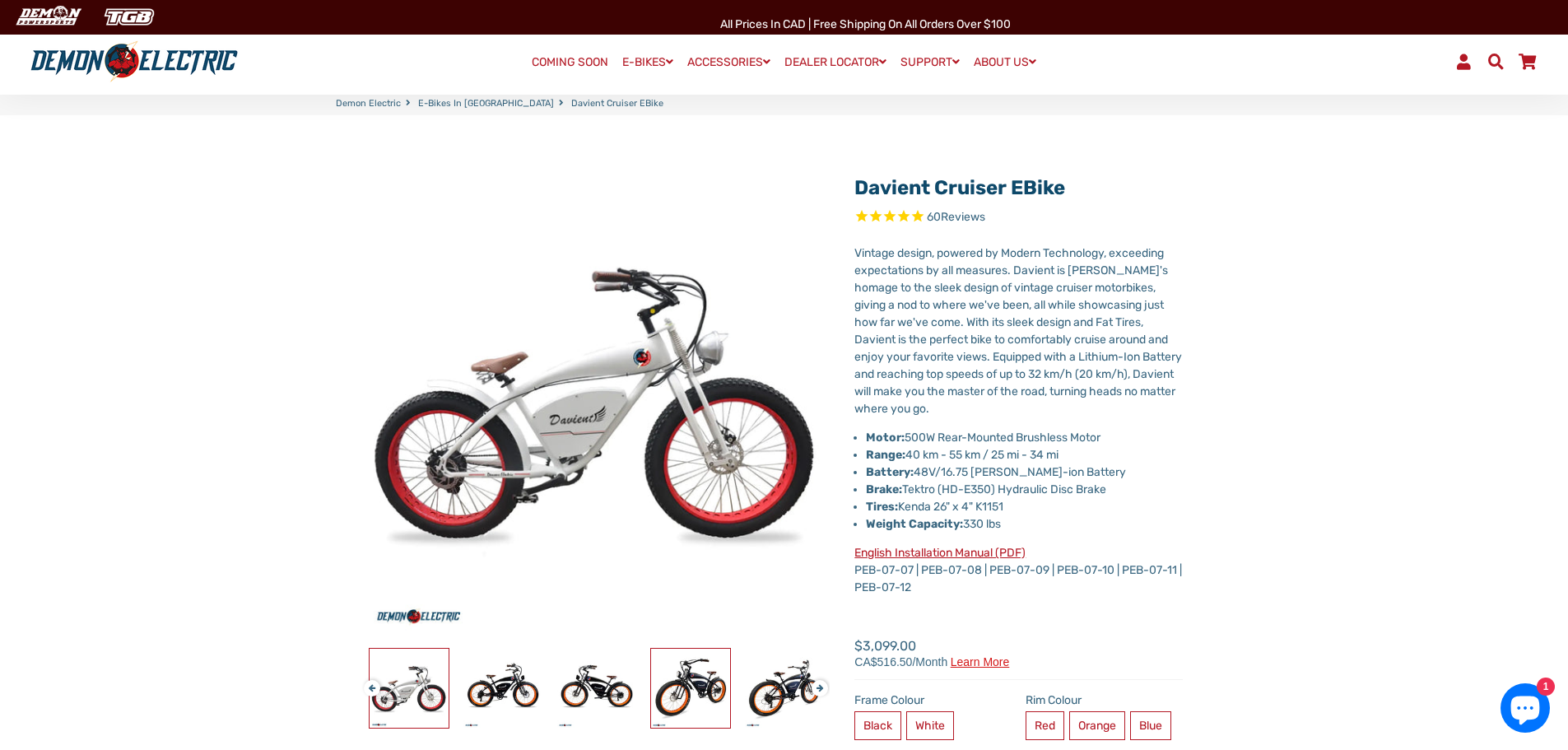
click at [698, 694] on img at bounding box center [690, 688] width 79 height 79
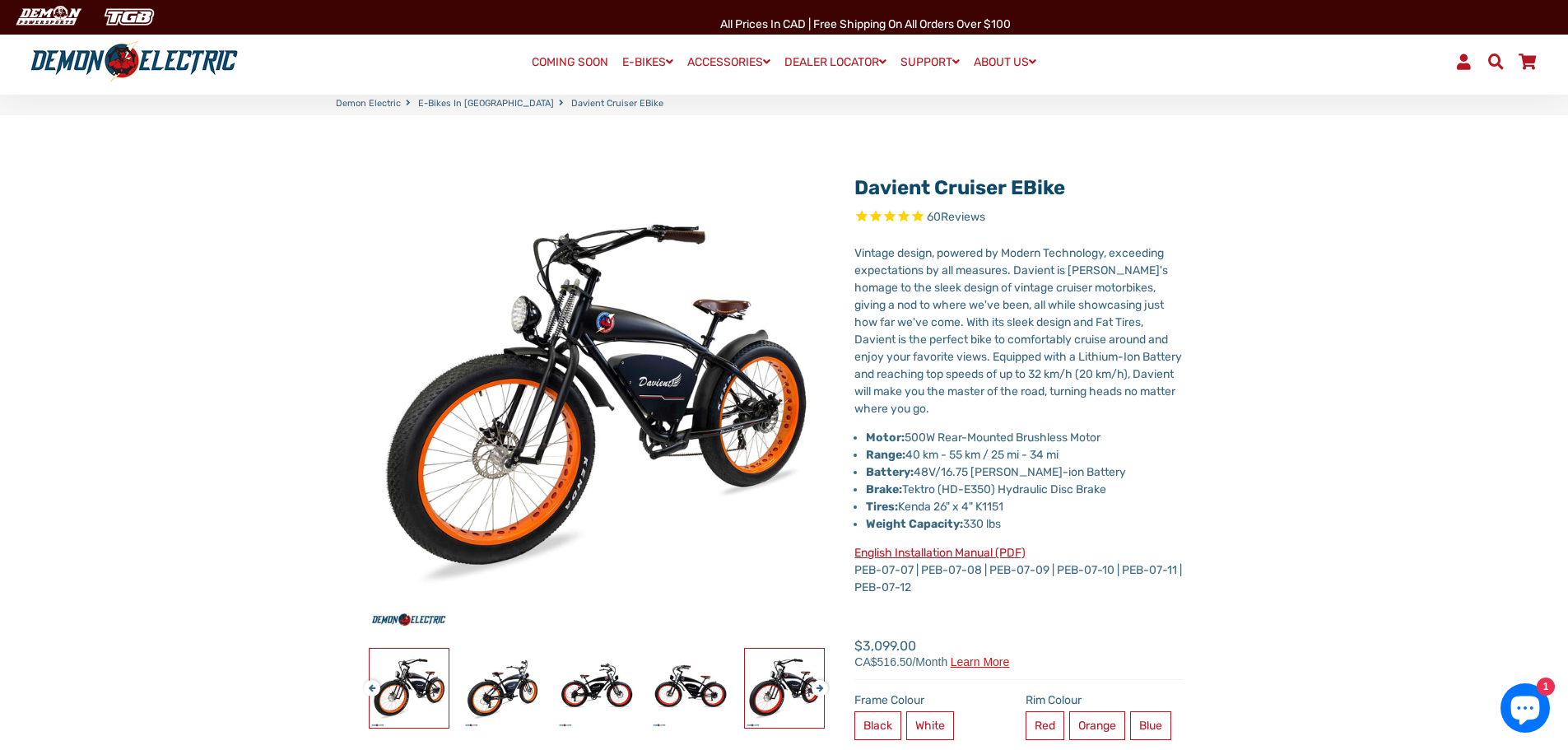
click at [762, 687] on img at bounding box center [784, 688] width 79 height 79
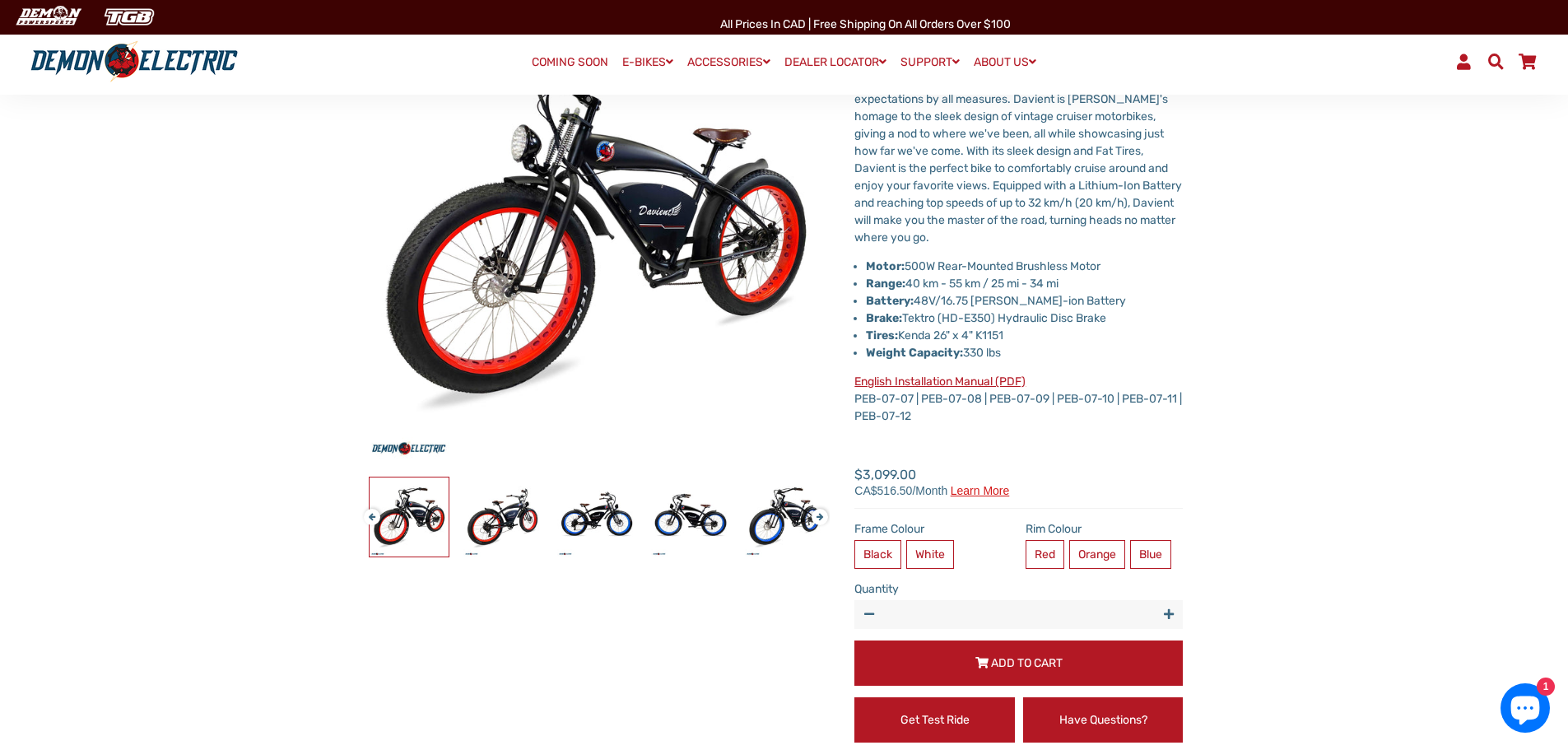
scroll to position [247, 0]
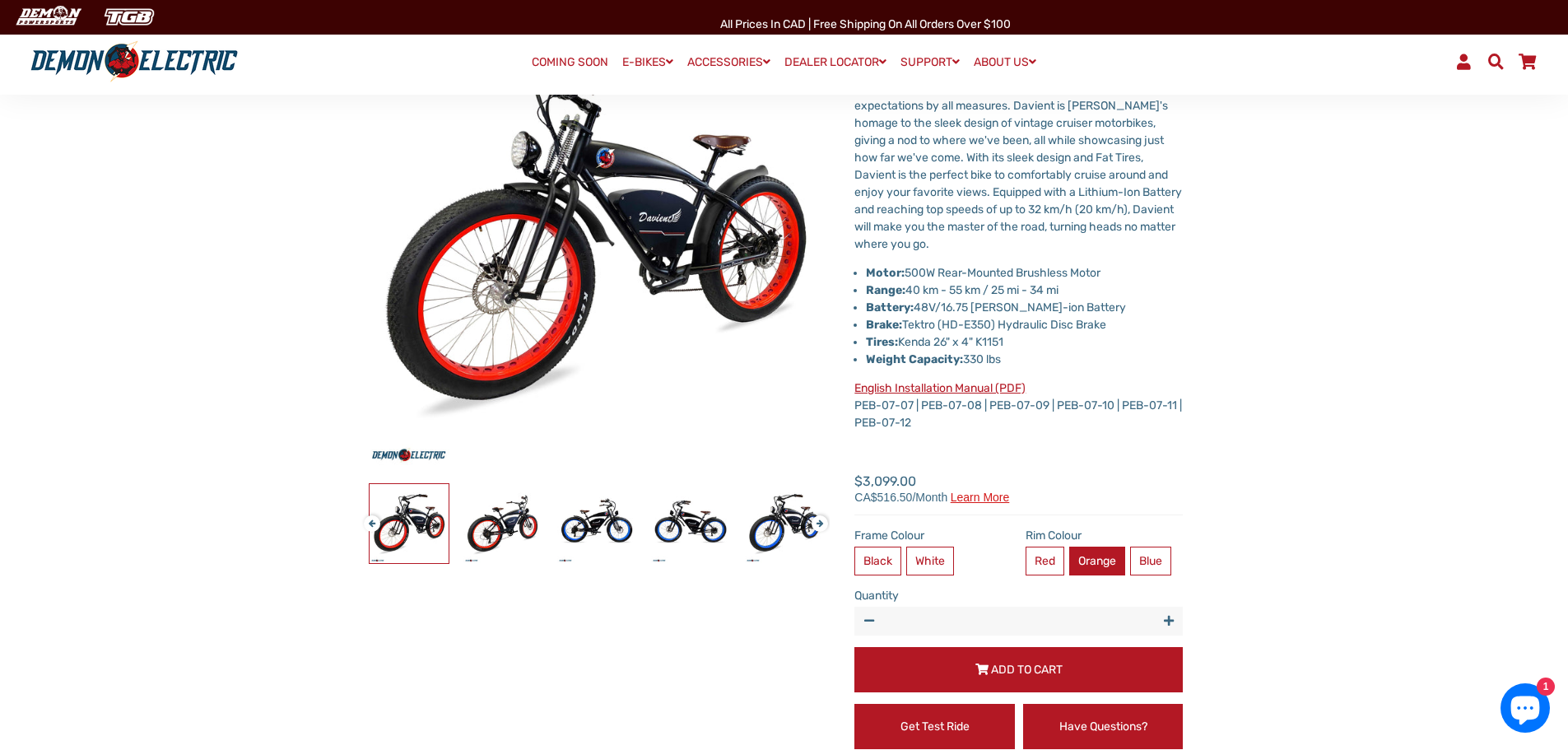
click at [1088, 568] on label "Orange" at bounding box center [1098, 561] width 56 height 29
